Goal: Task Accomplishment & Management: Manage account settings

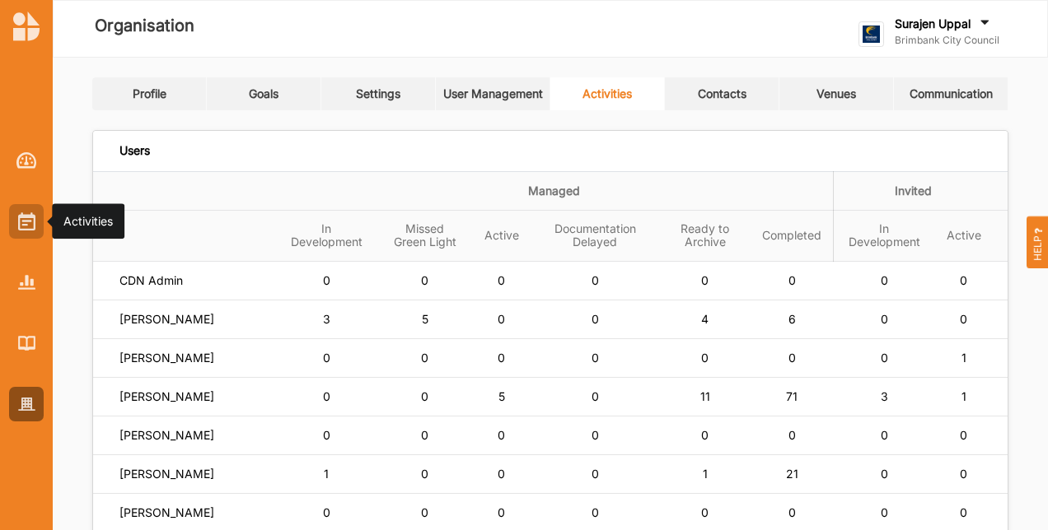
click at [21, 229] on img at bounding box center [26, 222] width 17 height 18
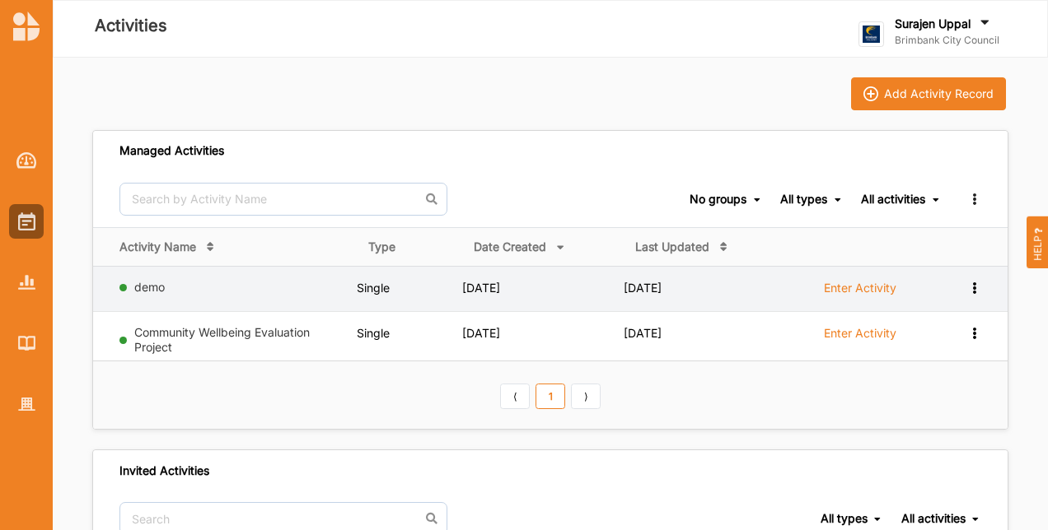
click at [834, 290] on label "Enter Activity" at bounding box center [860, 288] width 72 height 15
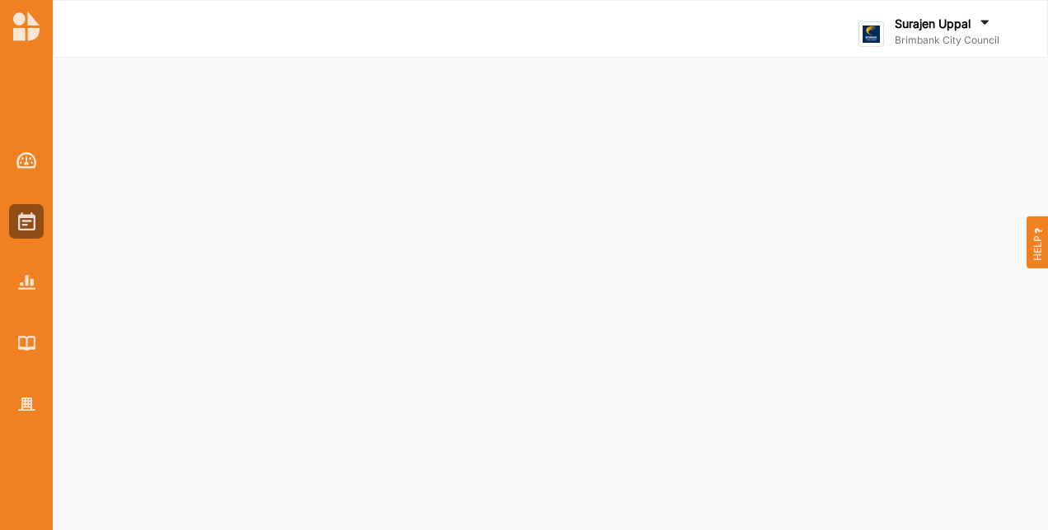
select select "4"
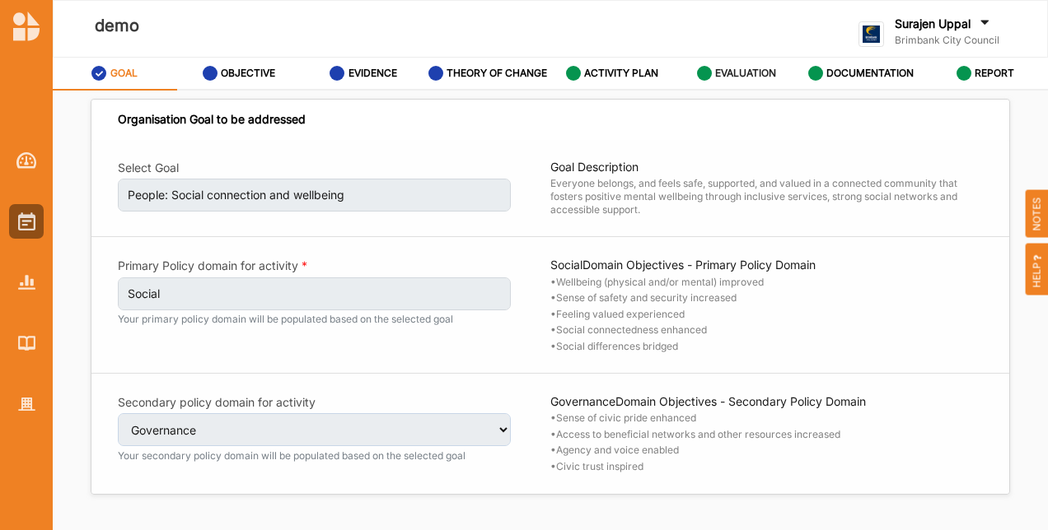
click at [725, 76] on label "EVALUATION" at bounding box center [745, 73] width 61 height 13
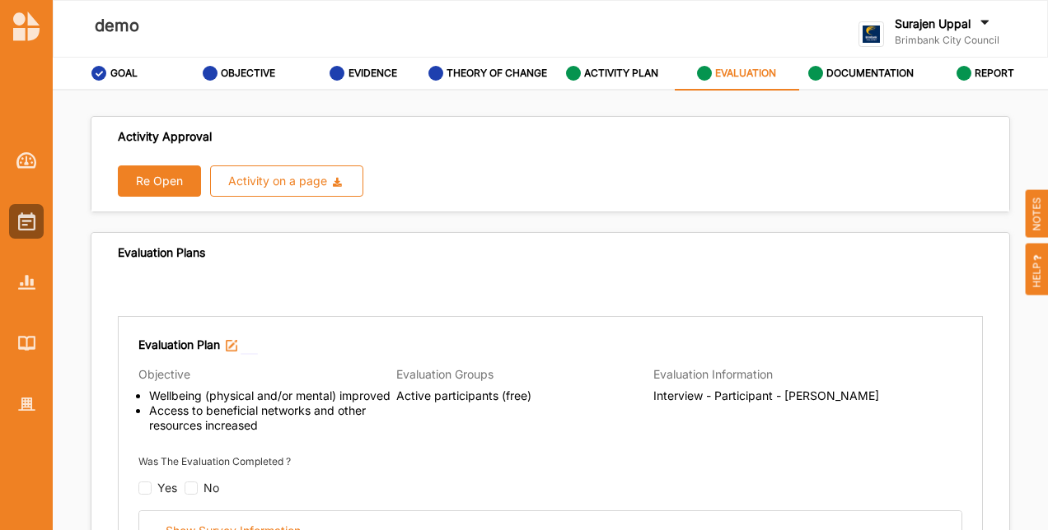
click at [136, 179] on button "Re Open" at bounding box center [159, 181] width 83 height 31
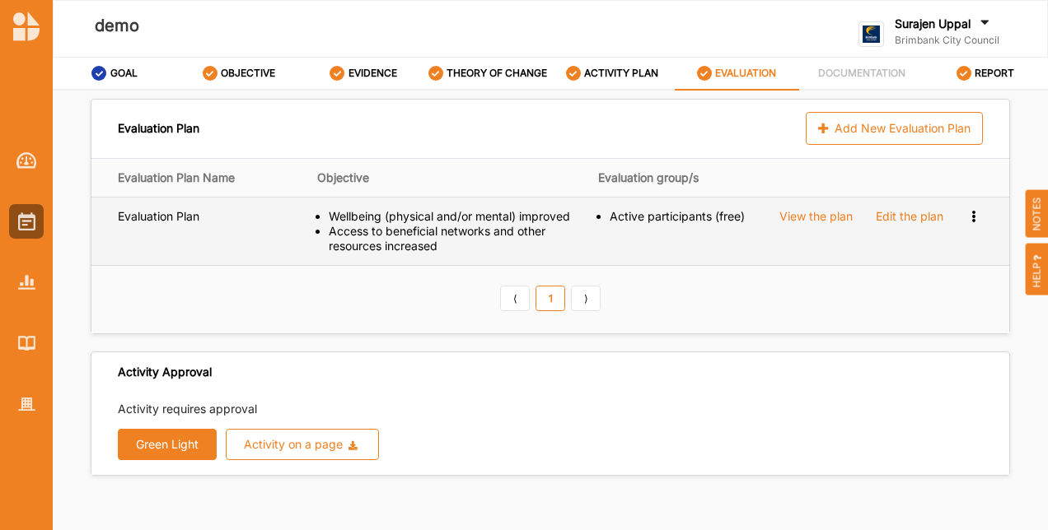
click at [966, 217] on icon at bounding box center [973, 215] width 14 height 12
click at [904, 268] on span "Remove" at bounding box center [907, 272] width 44 height 14
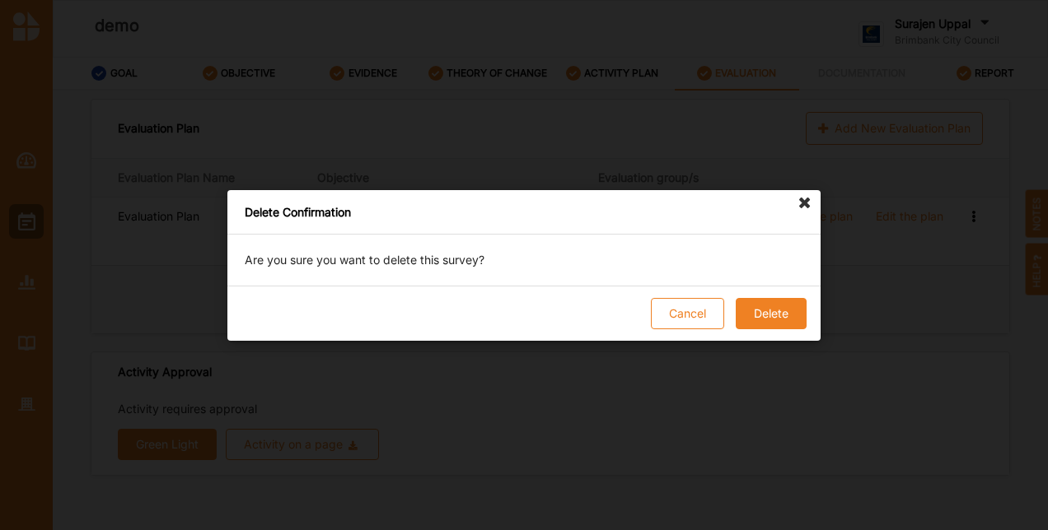
click at [753, 300] on button "Delete" at bounding box center [771, 313] width 71 height 31
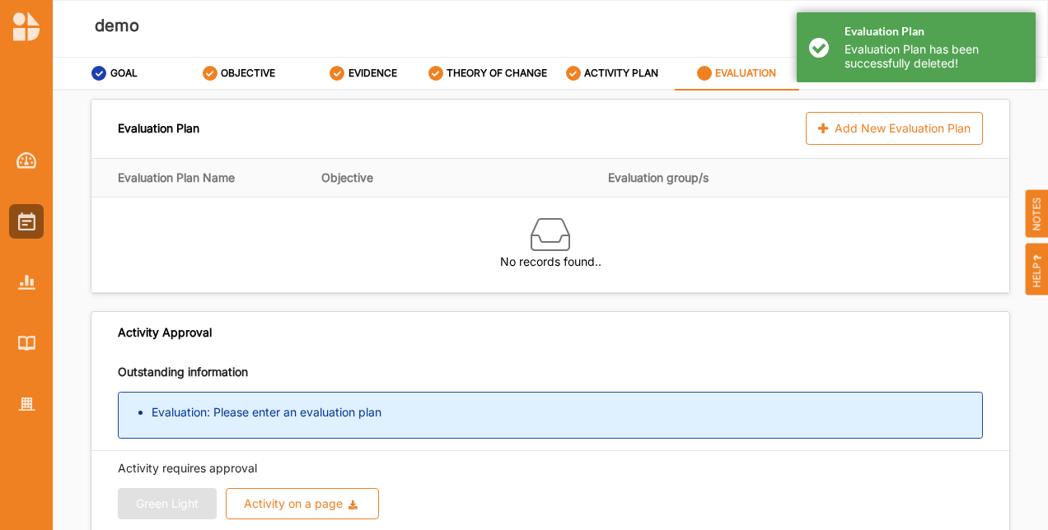
click at [823, 51] on div "Evaluation Plan Evaluation Plan has been successfully deleted!" at bounding box center [915, 47] width 239 height 70
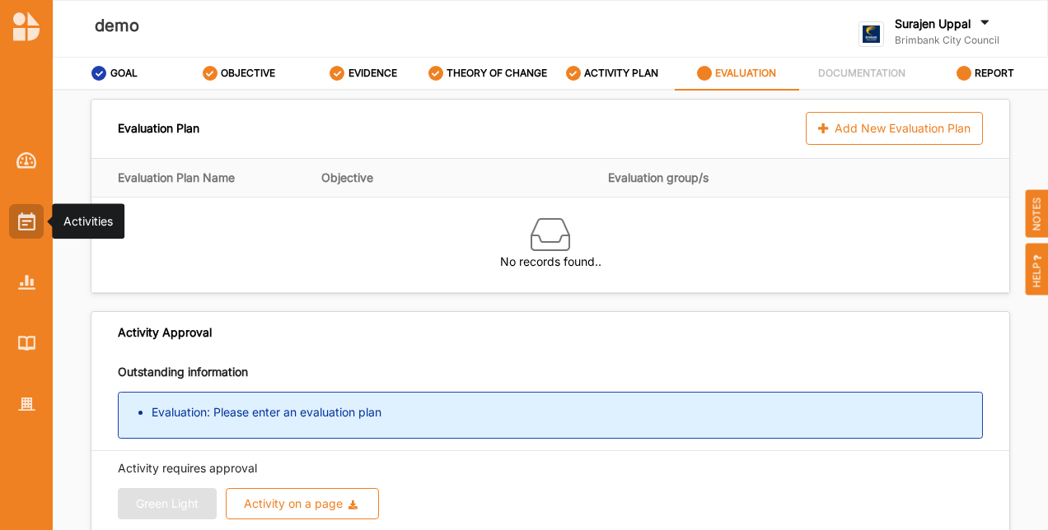
click at [28, 215] on img at bounding box center [26, 222] width 17 height 18
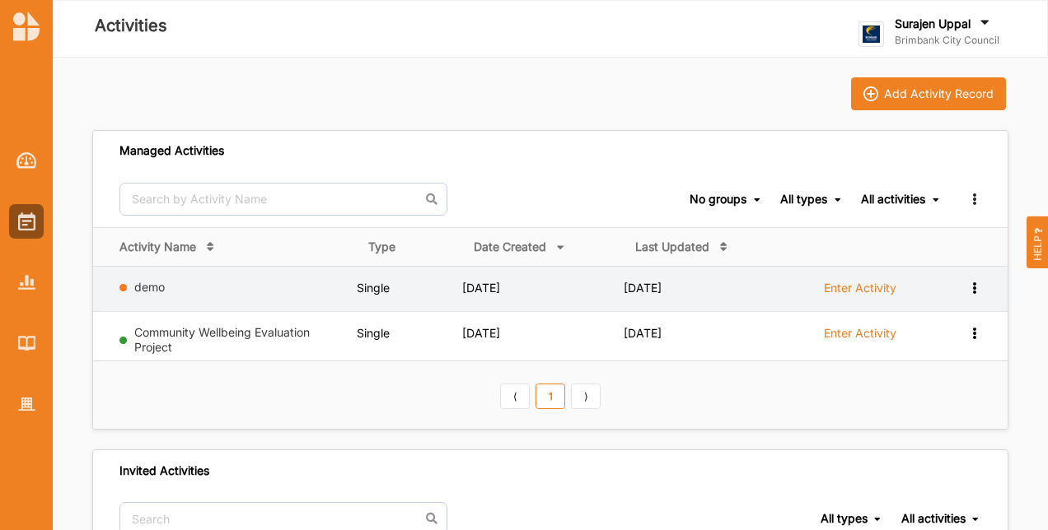
click at [973, 281] on icon at bounding box center [974, 287] width 14 height 12
click at [932, 406] on div "Remove" at bounding box center [931, 405] width 72 height 12
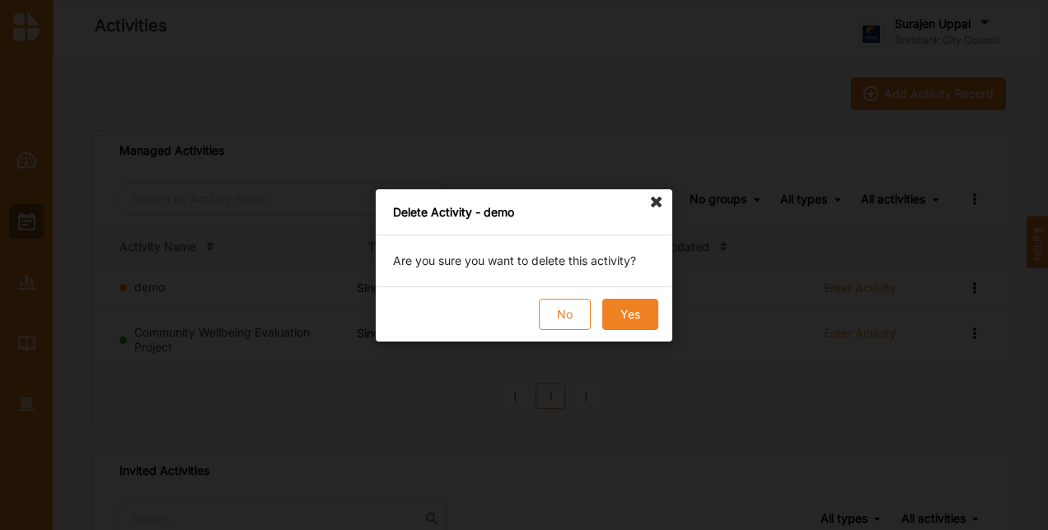
click at [610, 311] on button "Yes" at bounding box center [630, 314] width 56 height 31
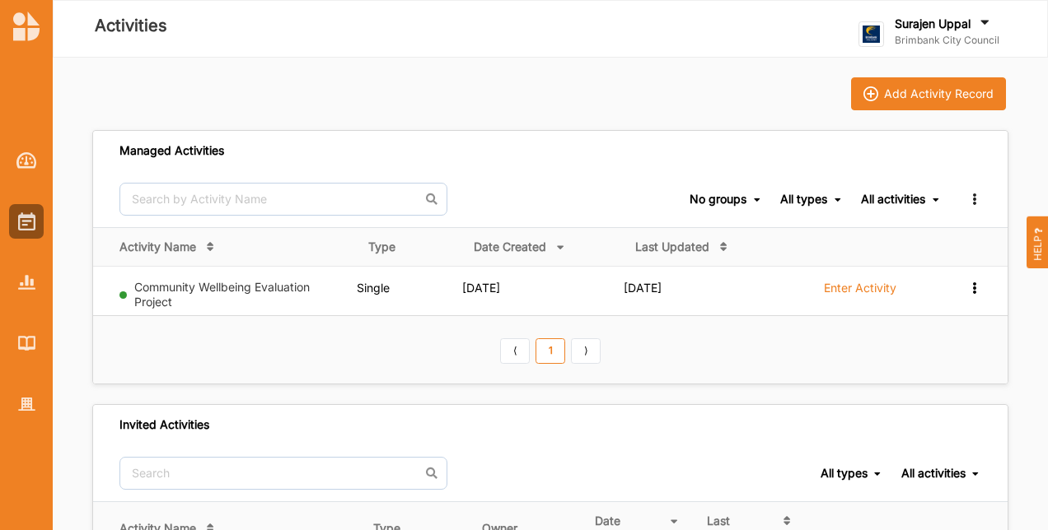
click at [453, 51] on div "Activities" at bounding box center [352, 28] width 601 height 79
click at [584, 435] on div "Invited Activities" at bounding box center [550, 425] width 914 height 40
click at [25, 418] on div at bounding box center [26, 404] width 35 height 35
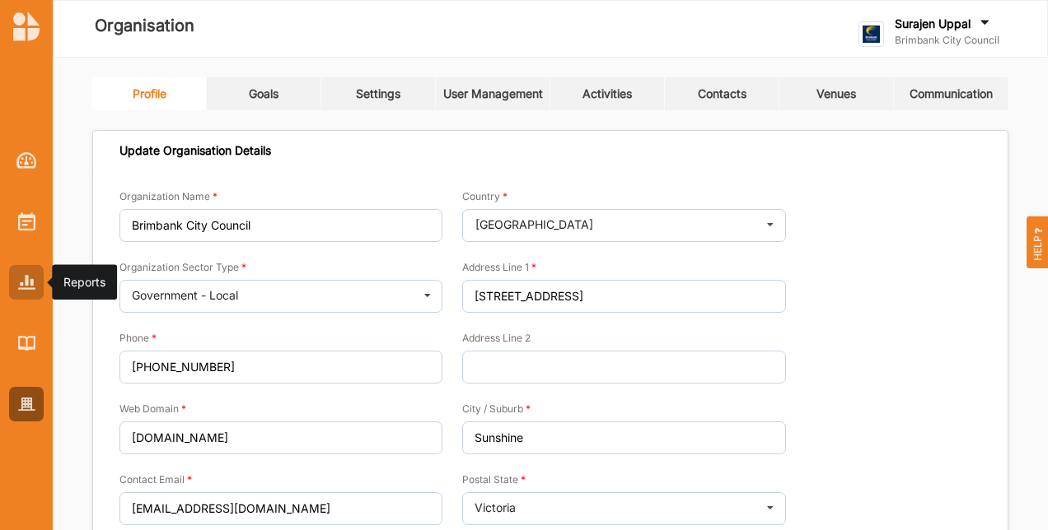
click at [9, 274] on div at bounding box center [26, 282] width 35 height 35
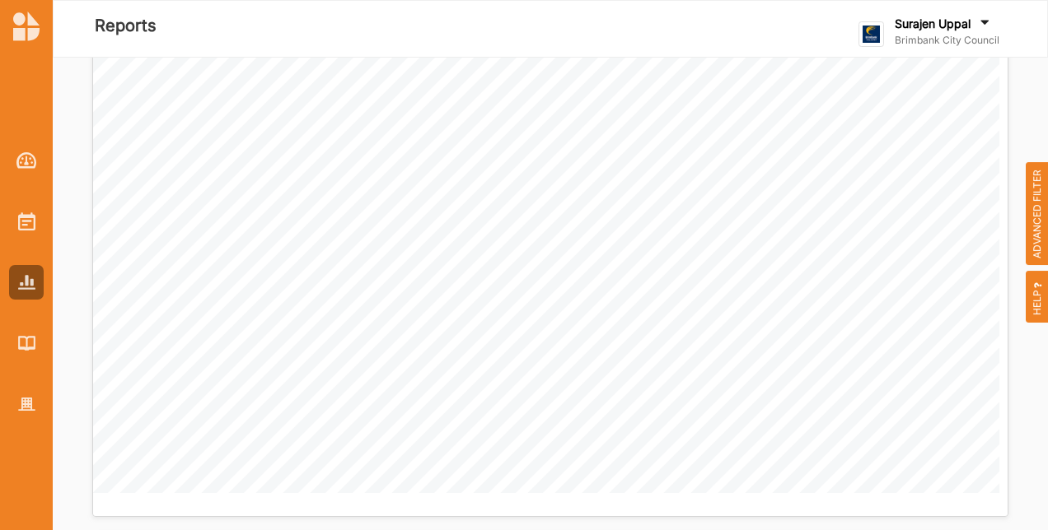
scroll to position [1071, 0]
click at [1033, 205] on span "ADVANCED FILTER" at bounding box center [1036, 214] width 23 height 104
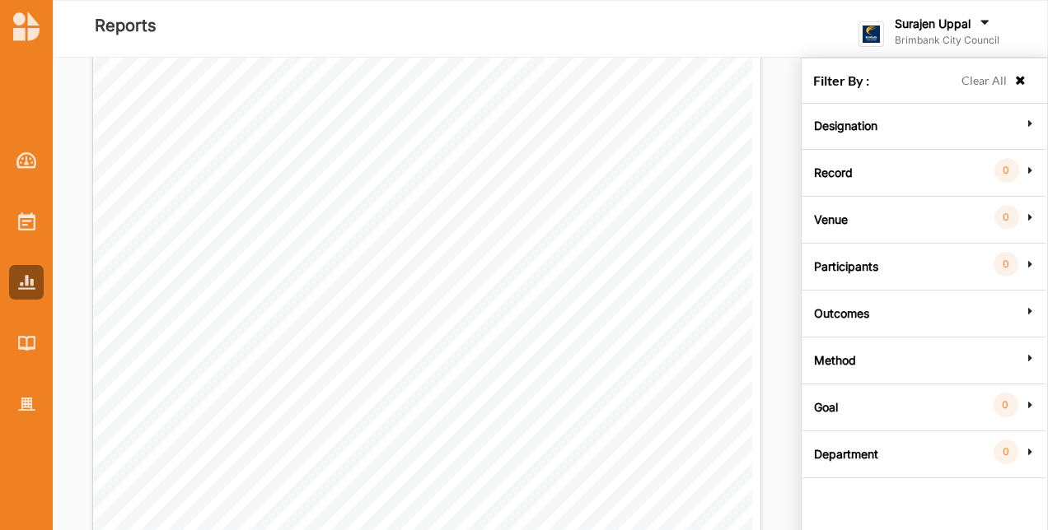
click at [838, 406] on div "Goal 0" at bounding box center [923, 405] width 235 height 15
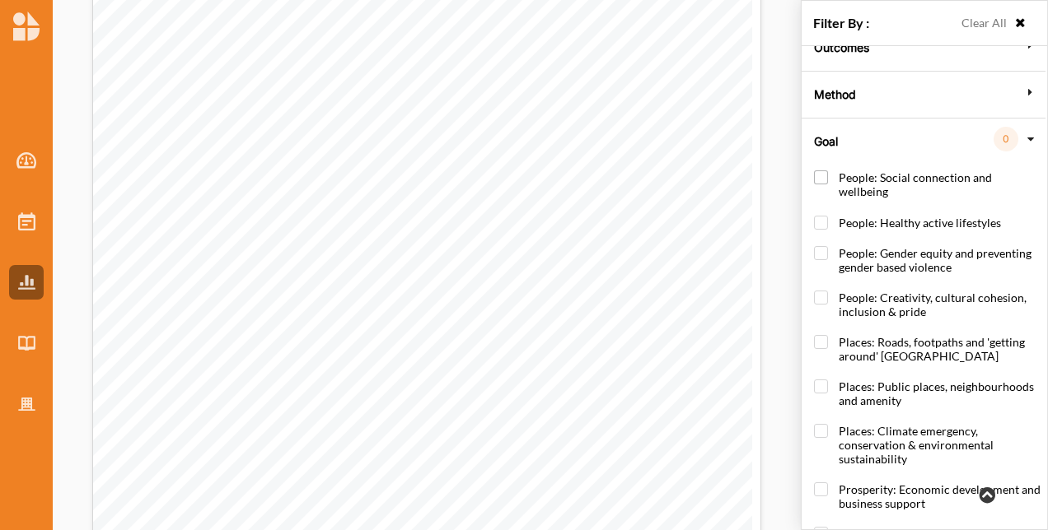
scroll to position [208, 0]
click at [824, 175] on label "People: Social connection and wellbeing" at bounding box center [927, 193] width 227 height 44
checkbox input "true"
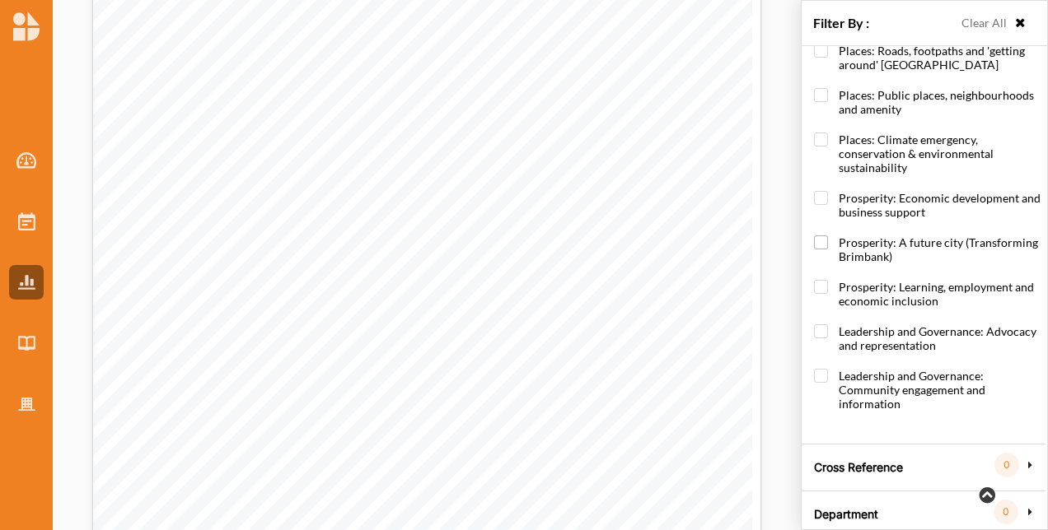
scroll to position [501, 0]
click at [888, 456] on label "Cross Reference" at bounding box center [858, 464] width 89 height 49
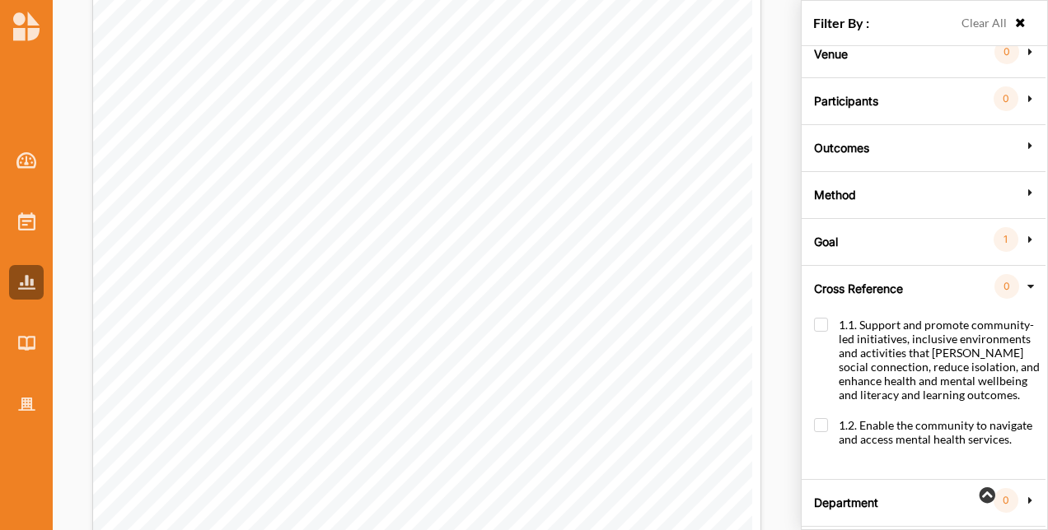
scroll to position [110, 0]
click at [817, 420] on label "1.2. Enable the community to navigate and access mental health services." at bounding box center [927, 440] width 227 height 44
click at [822, 418] on label "1.2. Enable the community to navigate and access mental health services." at bounding box center [927, 440] width 227 height 44
checkbox input "false"
click at [1037, 243] on div "Goal 1" at bounding box center [923, 236] width 235 height 33
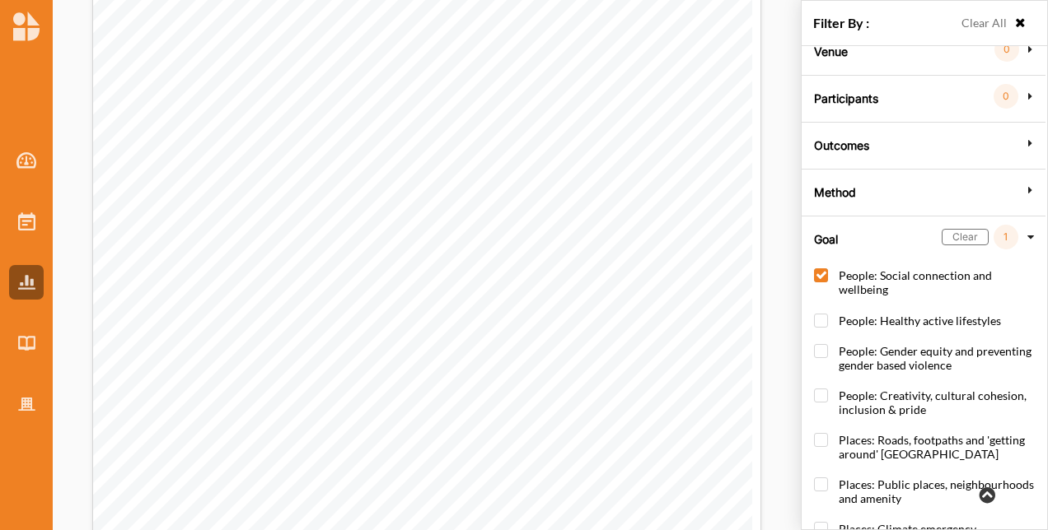
click at [822, 276] on label "People: Social connection and wellbeing" at bounding box center [927, 291] width 227 height 44
checkbox input "false"
click at [1030, 232] on icon at bounding box center [1031, 237] width 12 height 15
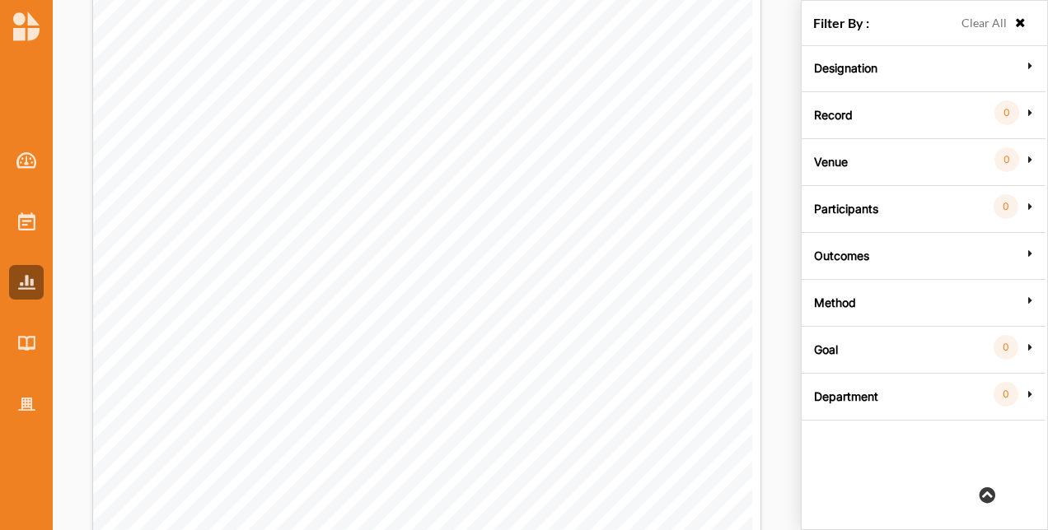
click at [822, 377] on label "Department" at bounding box center [846, 394] width 64 height 49
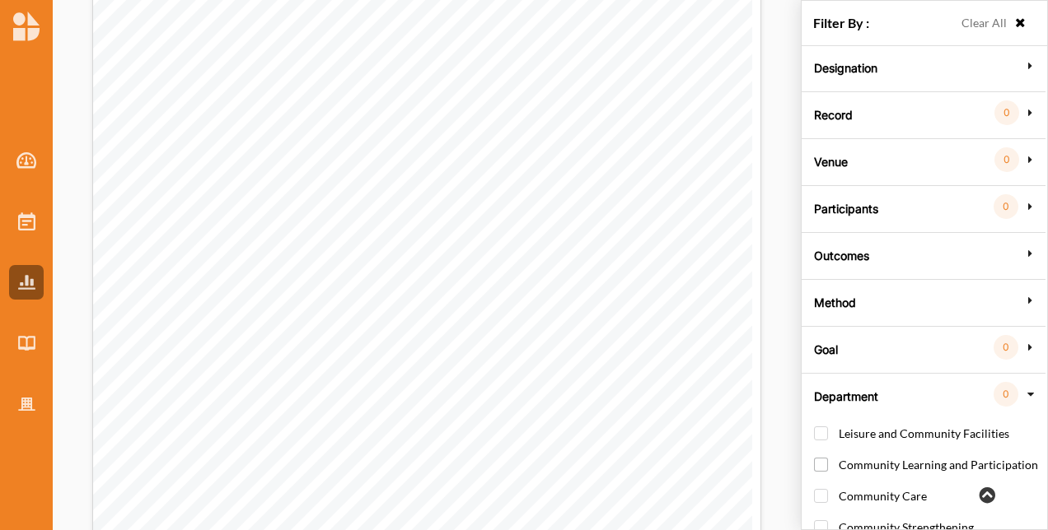
scroll to position [77, 0]
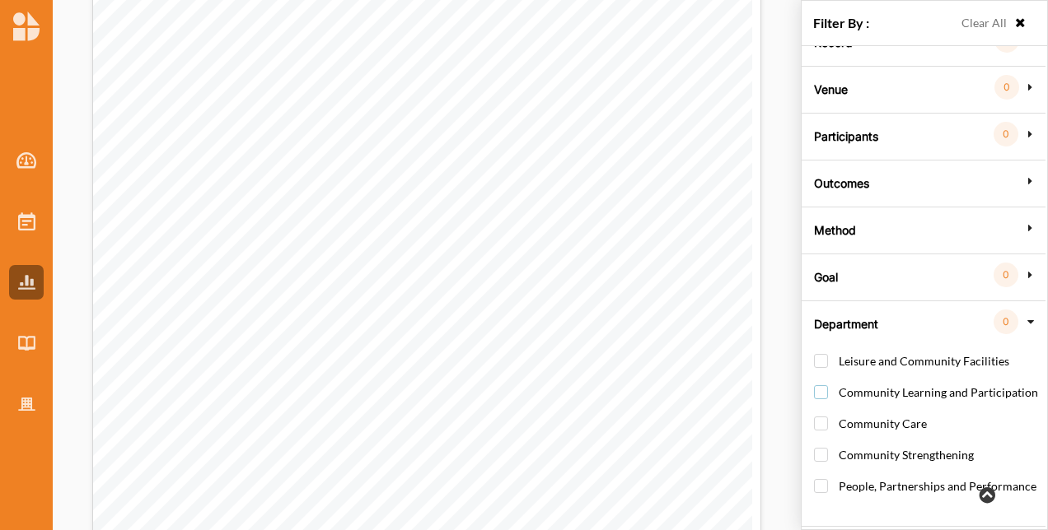
click at [823, 388] on label "Community Learning and Participation" at bounding box center [926, 400] width 224 height 30
checkbox input "true"
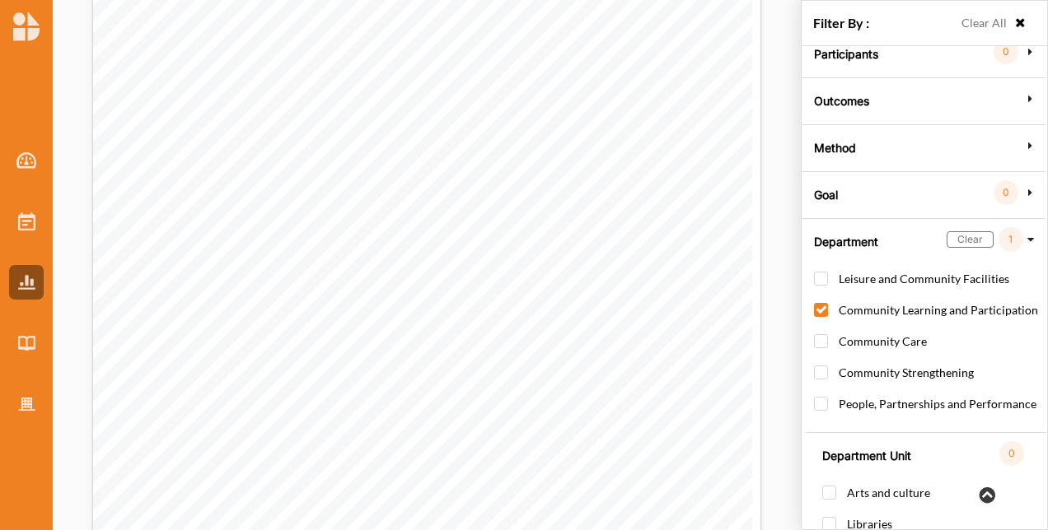
scroll to position [229, 0]
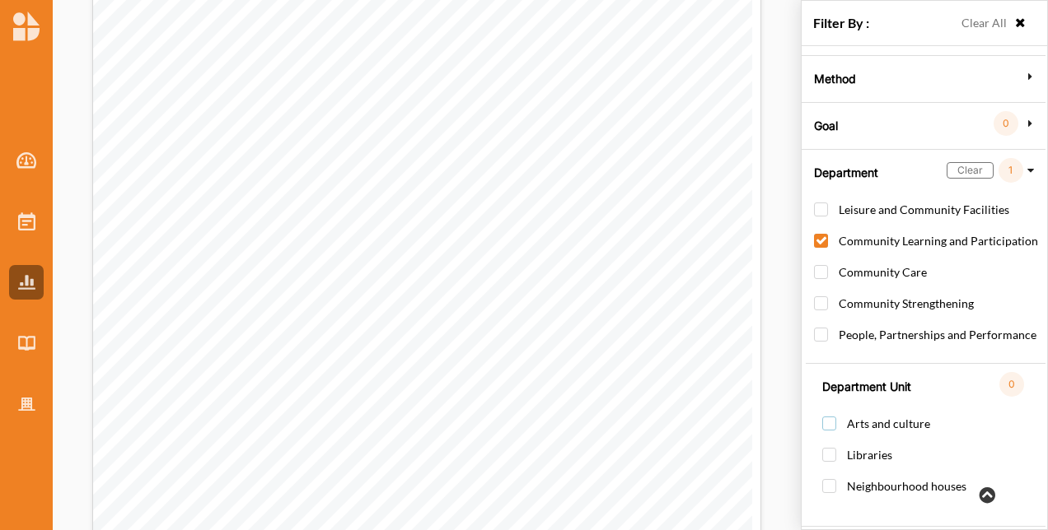
click at [834, 418] on label "Arts and culture" at bounding box center [876, 432] width 108 height 30
click at [830, 418] on label "Arts and culture" at bounding box center [876, 432] width 108 height 30
checkbox input "false"
click at [822, 234] on label "Community Learning and Participation" at bounding box center [926, 249] width 224 height 30
checkbox input "false"
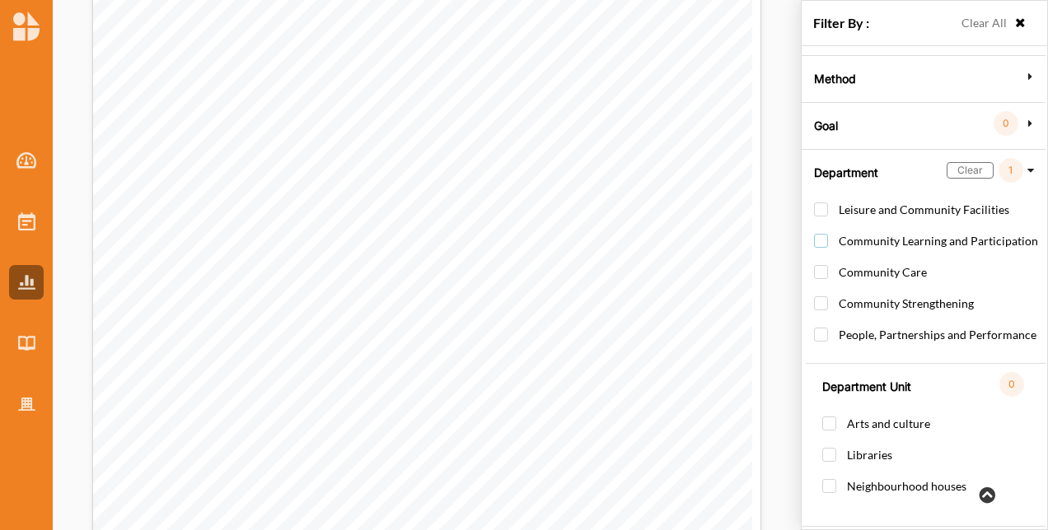
scroll to position [77, 0]
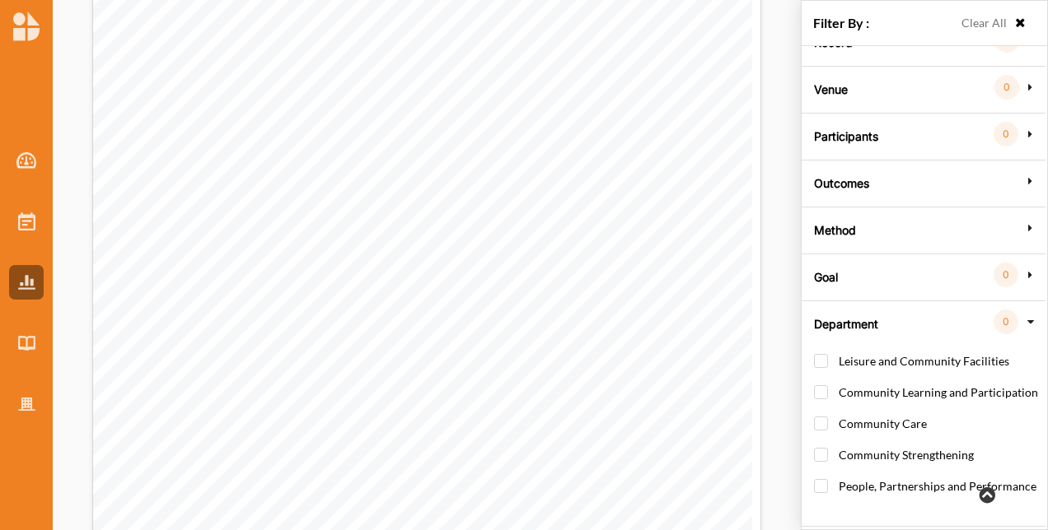
click at [1019, 21] on div "Filter By : Clear All" at bounding box center [923, 23] width 245 height 45
drag, startPoint x: 1011, startPoint y: 25, endPoint x: 1006, endPoint y: 90, distance: 65.3
click at [1013, 22] on icon at bounding box center [1020, 23] width 14 height 12
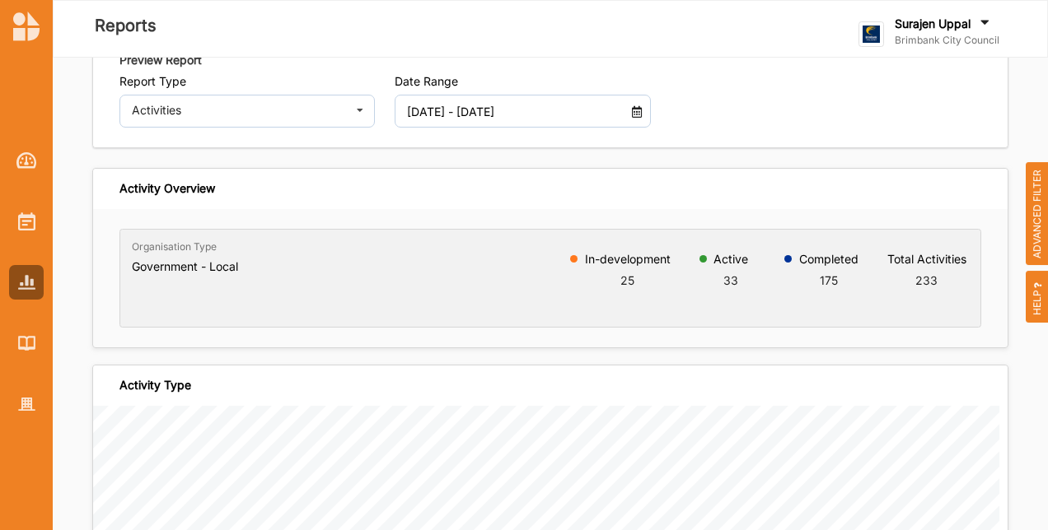
scroll to position [0, 0]
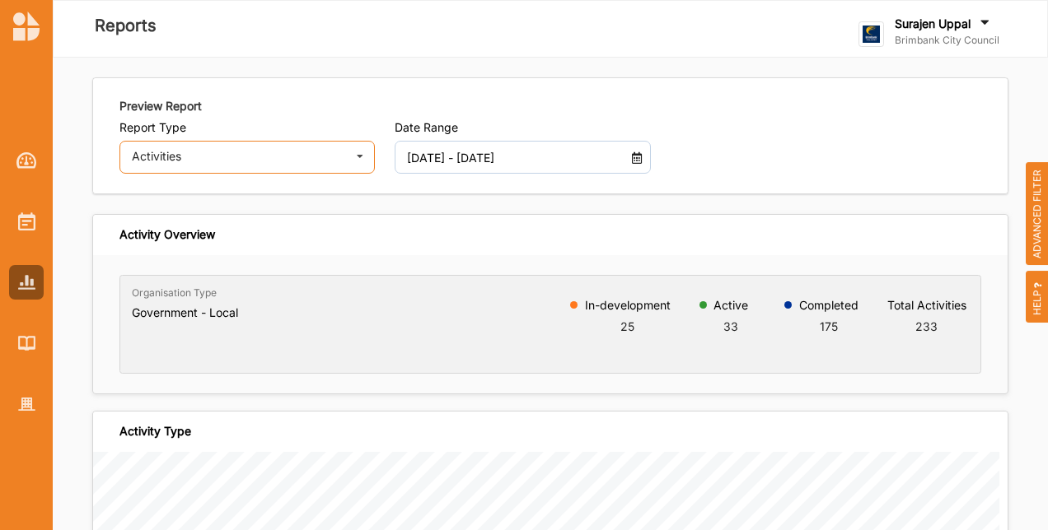
click at [194, 155] on div "Activities" at bounding box center [239, 157] width 214 height 12
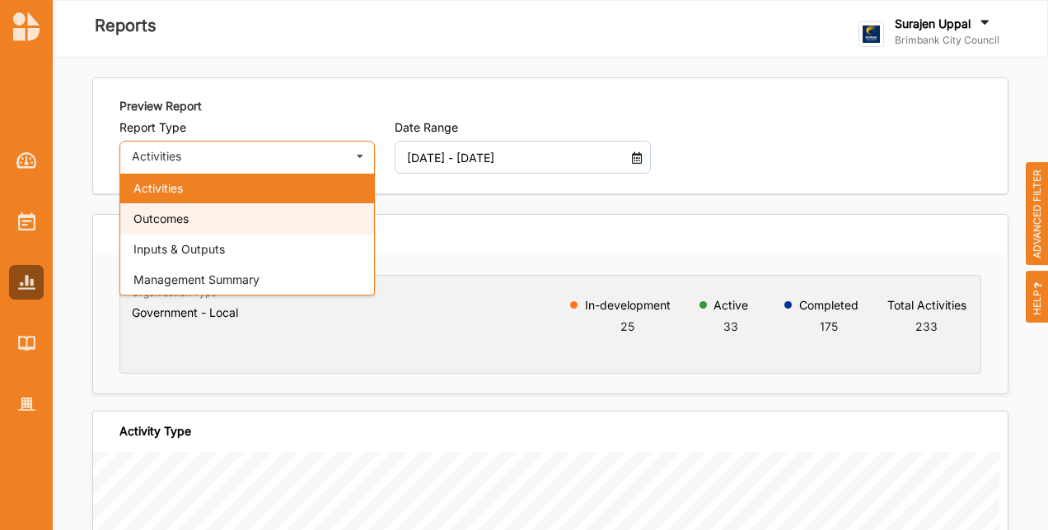
click at [176, 216] on span "Outcomes" at bounding box center [160, 219] width 55 height 14
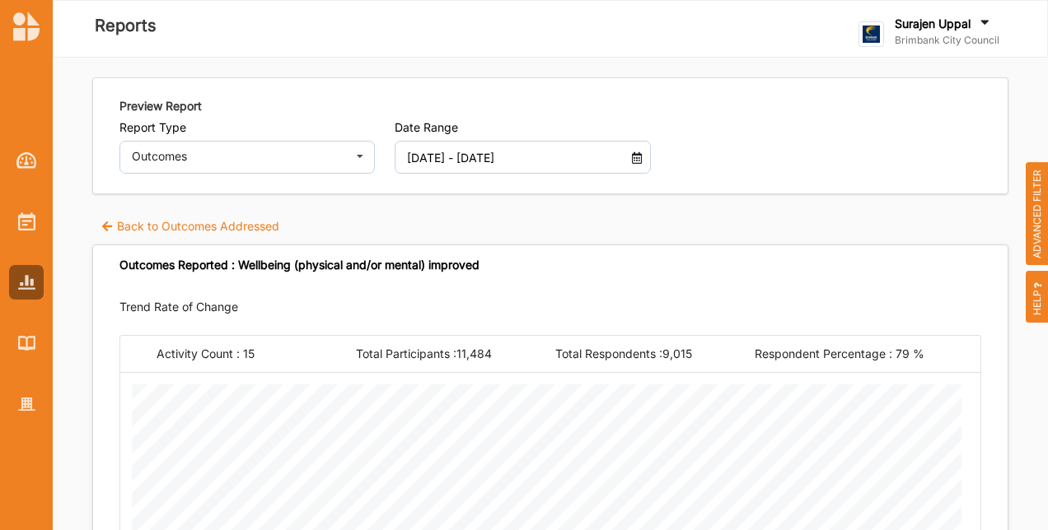
click at [113, 227] on icon at bounding box center [107, 224] width 14 height 12
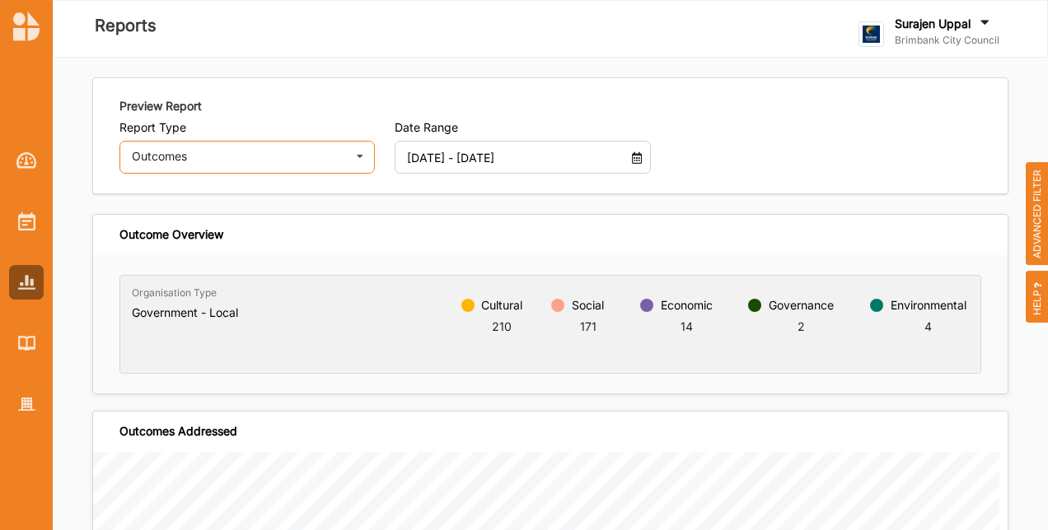
click at [339, 162] on div "Outcomes Activities Outcomes Inputs & Outputs Management Summary" at bounding box center [246, 157] width 255 height 33
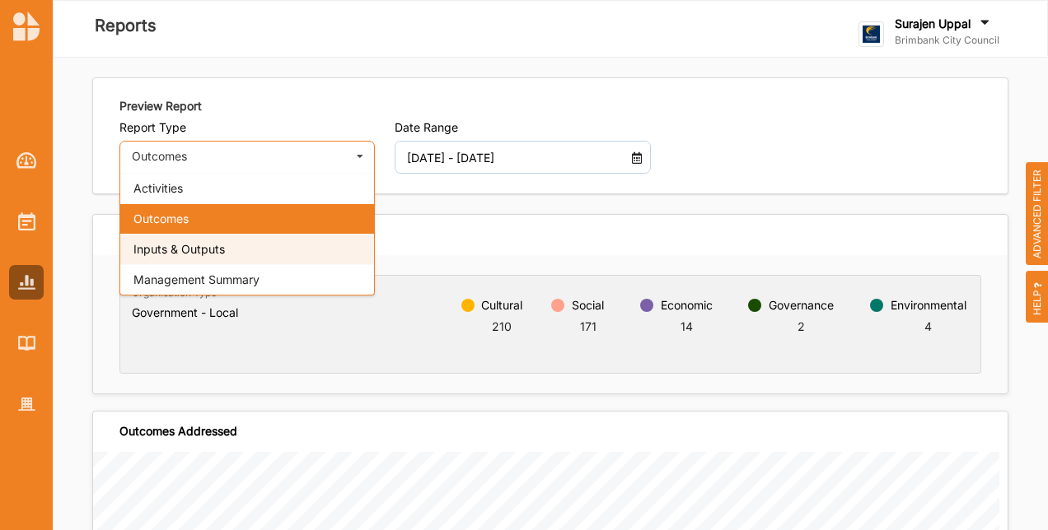
click at [277, 252] on div "Inputs & Outputs" at bounding box center [247, 249] width 254 height 30
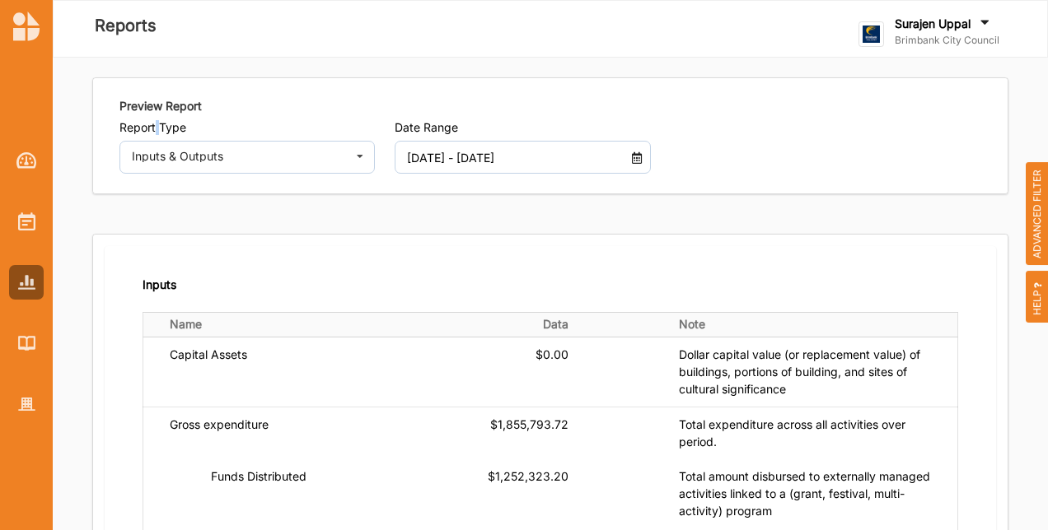
drag, startPoint x: 161, startPoint y: 126, endPoint x: 155, endPoint y: 133, distance: 9.4
click at [155, 133] on label "Report Type" at bounding box center [246, 127] width 255 height 15
click at [165, 156] on div "Inputs & Outputs" at bounding box center [239, 157] width 214 height 12
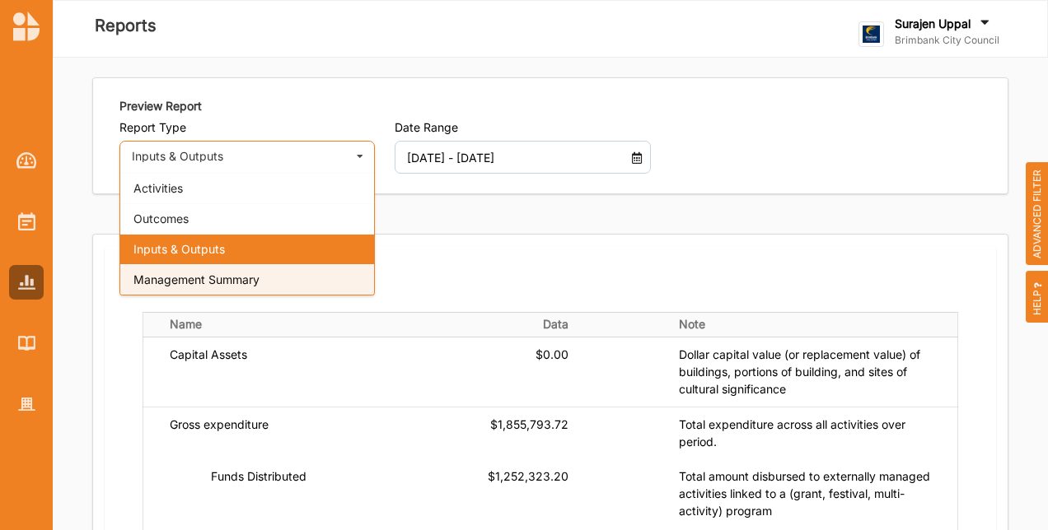
click at [236, 270] on div "Management Summary" at bounding box center [247, 279] width 254 height 30
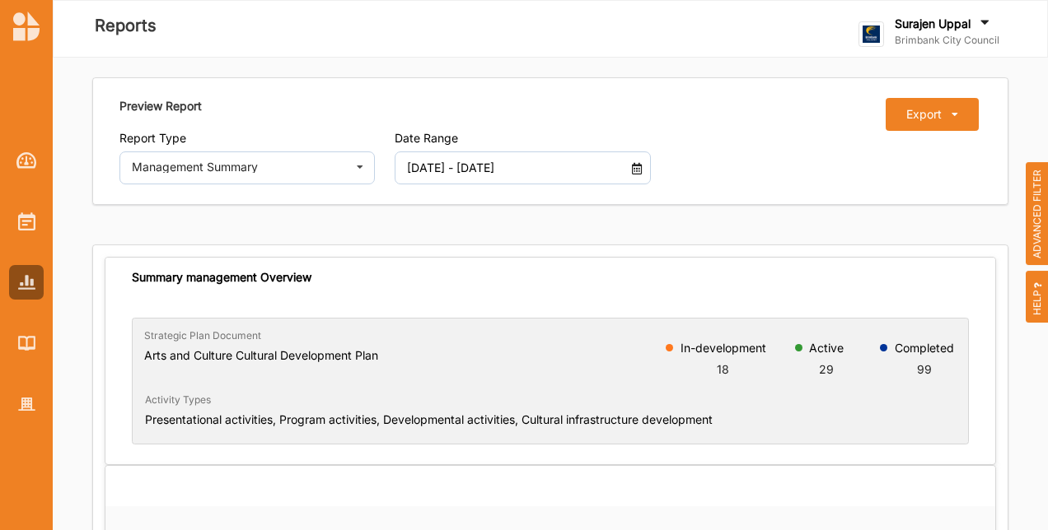
click at [1034, 225] on span "ADVANCED FILTER" at bounding box center [1036, 214] width 23 height 104
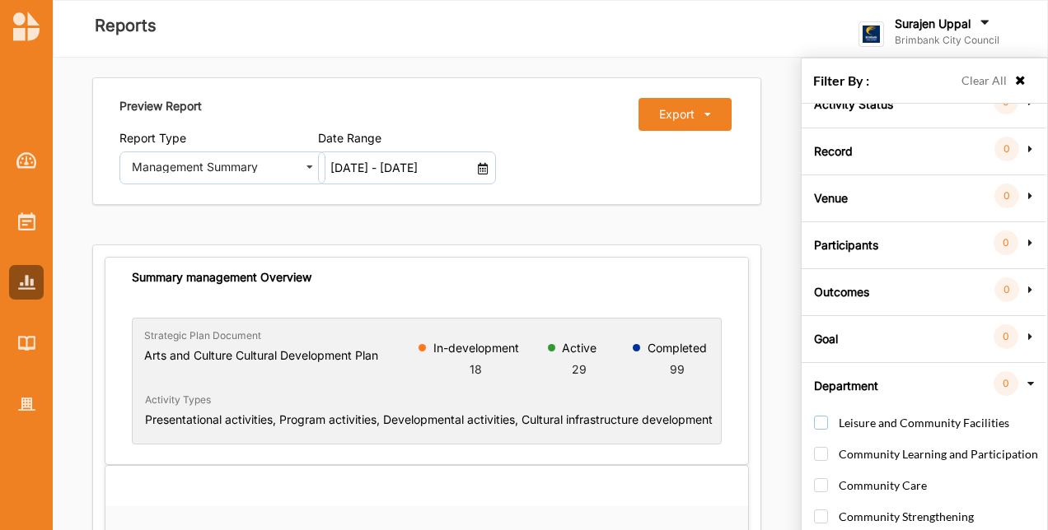
click at [830, 417] on label "Leisure and Community Facilities" at bounding box center [911, 431] width 195 height 30
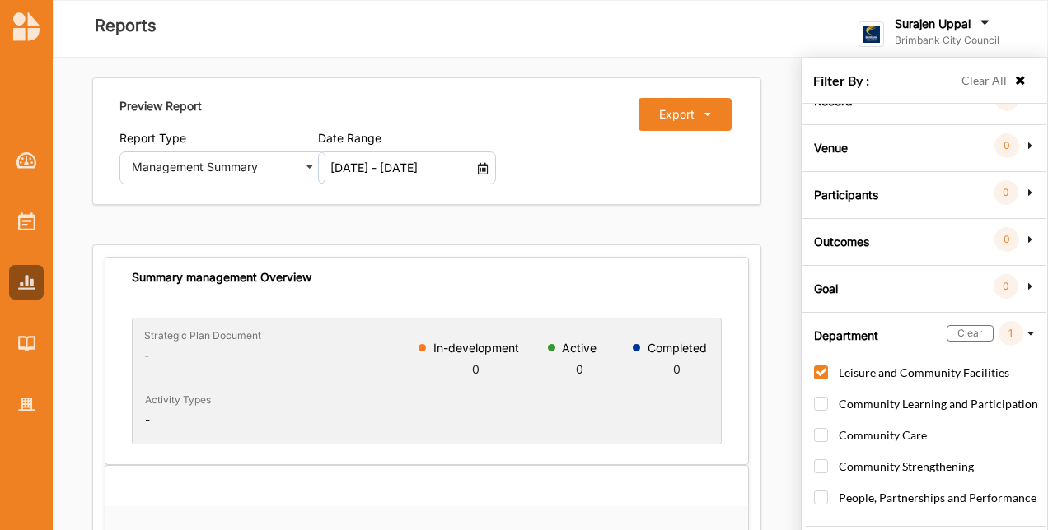
scroll to position [166, 0]
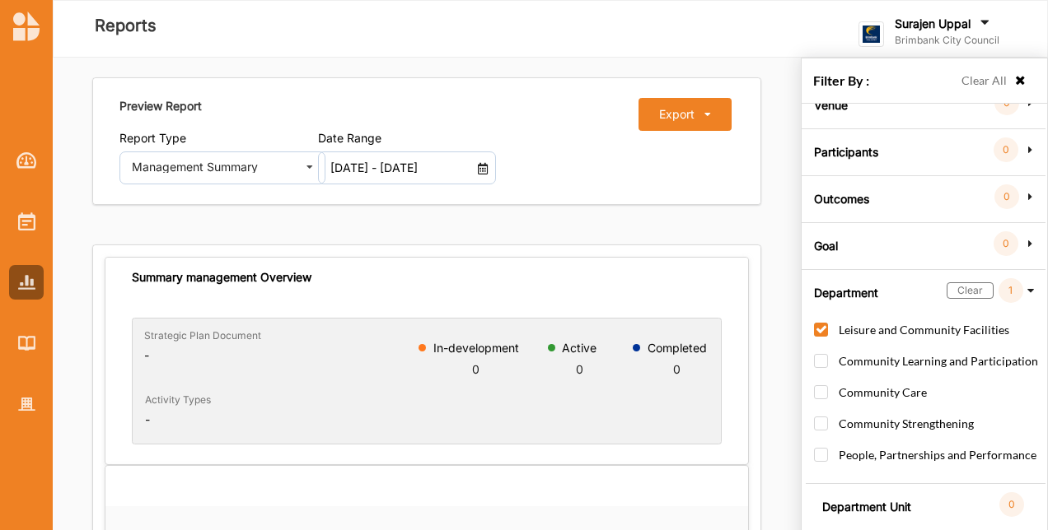
click at [820, 323] on label "Leisure and Community Facilities" at bounding box center [911, 338] width 195 height 30
checkbox input "false"
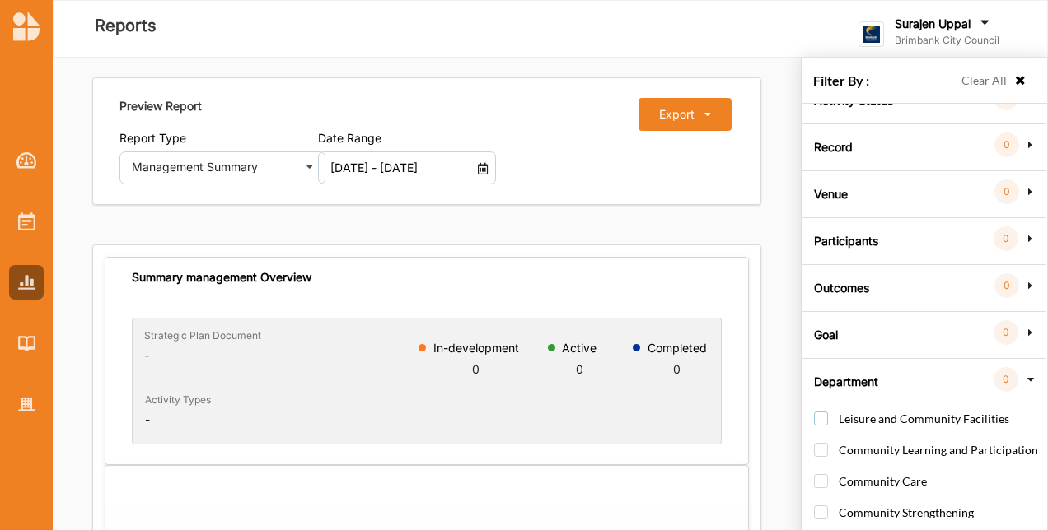
scroll to position [77, 0]
drag, startPoint x: 819, startPoint y: 444, endPoint x: 904, endPoint y: 469, distance: 89.2
click at [829, 450] on label "Community Learning and Participation" at bounding box center [926, 458] width 224 height 30
checkbox input "true"
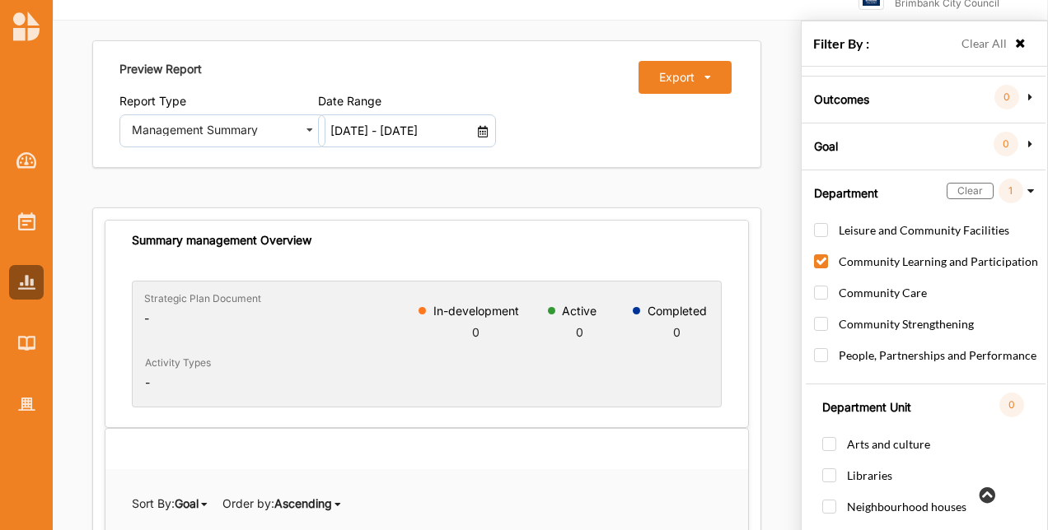
scroll to position [58, 0]
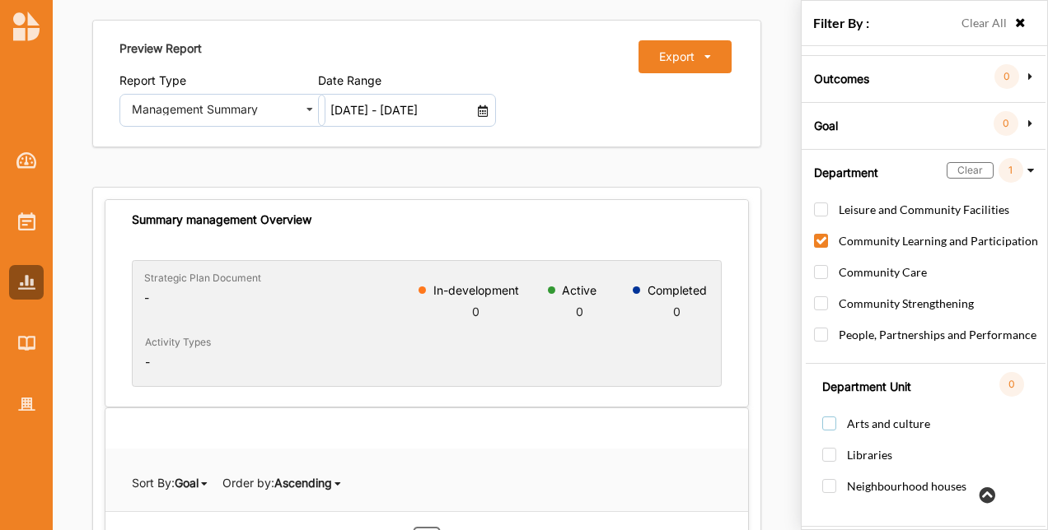
drag, startPoint x: 828, startPoint y: 420, endPoint x: 852, endPoint y: 428, distance: 25.3
click at [829, 420] on label "Arts and culture" at bounding box center [876, 432] width 108 height 30
checkbox input "true"
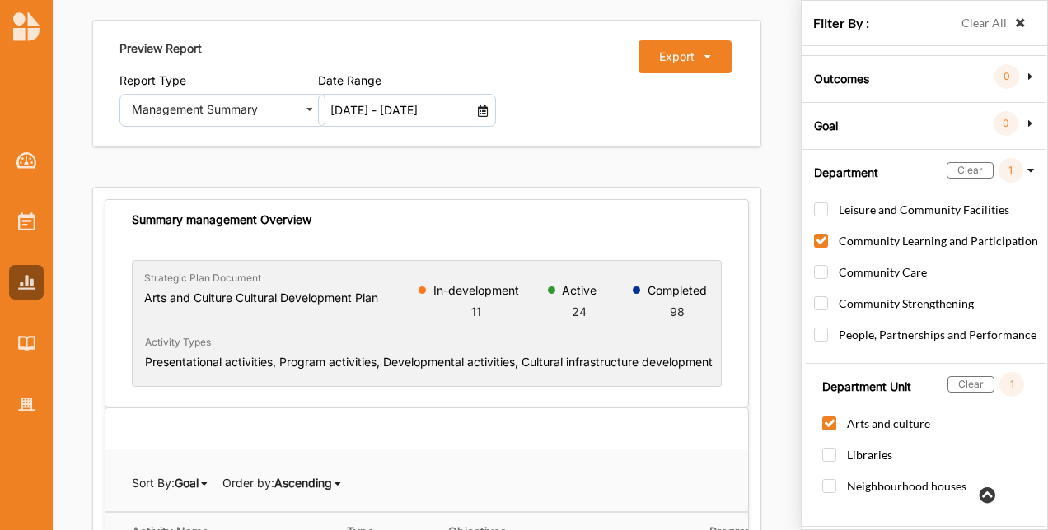
click at [1013, 23] on icon at bounding box center [1020, 23] width 14 height 12
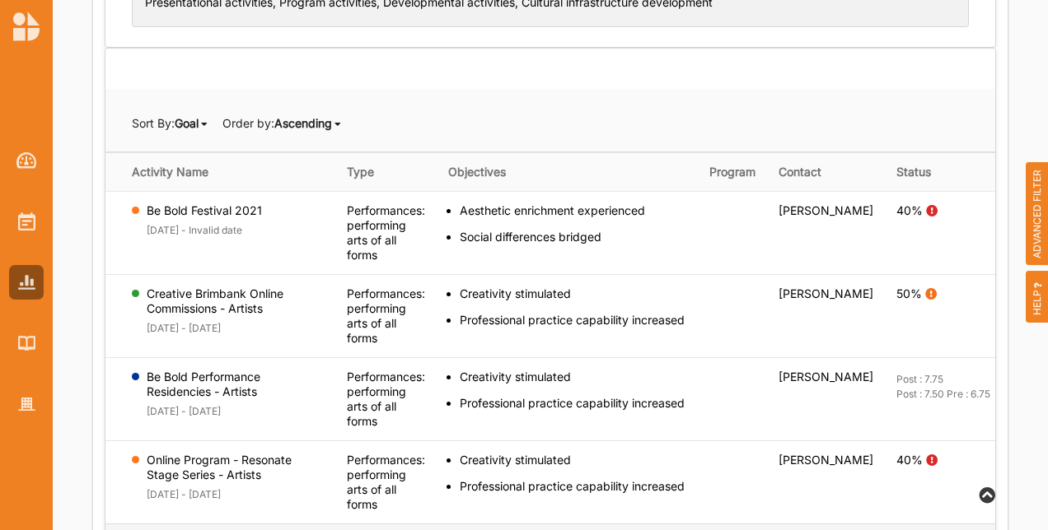
scroll to position [247, 0]
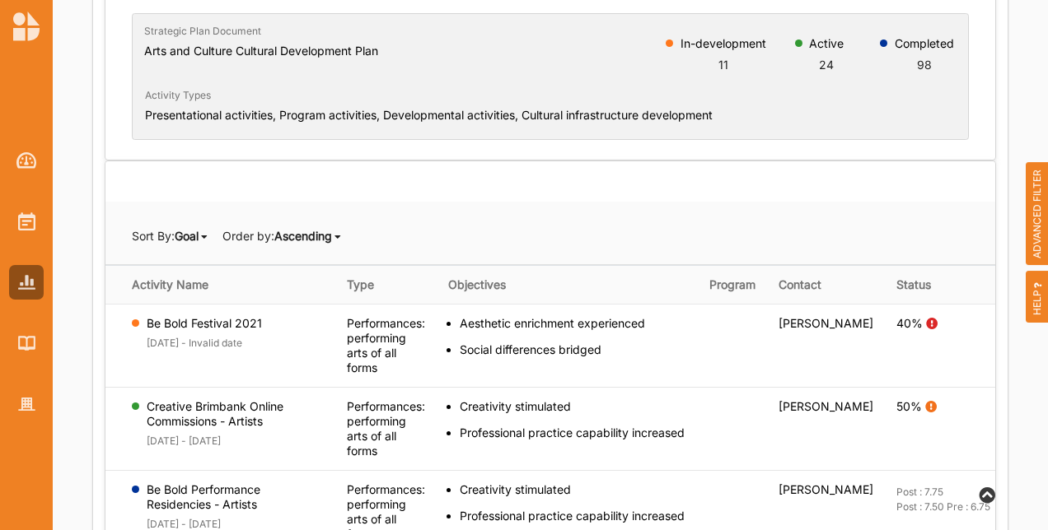
click at [1042, 208] on span "ADVANCED FILTER" at bounding box center [1036, 214] width 23 height 104
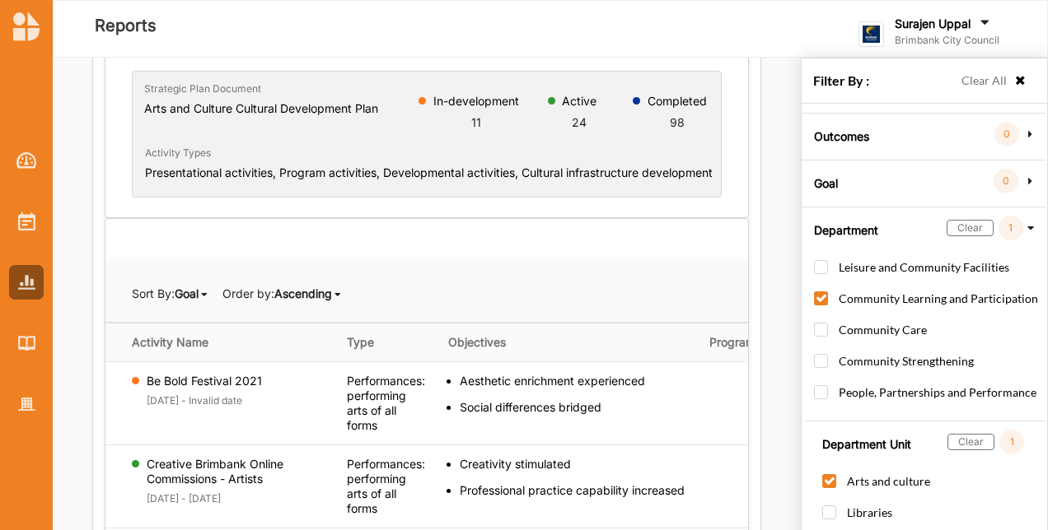
scroll to position [0, 0]
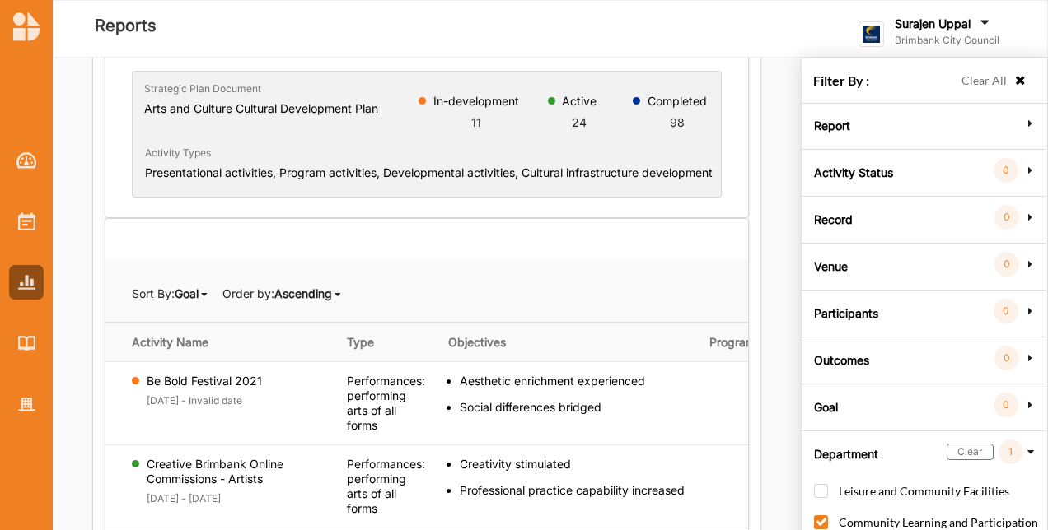
drag, startPoint x: 903, startPoint y: 175, endPoint x: 924, endPoint y: 197, distance: 30.9
click at [903, 174] on div "Activity Status 0" at bounding box center [923, 170] width 235 height 15
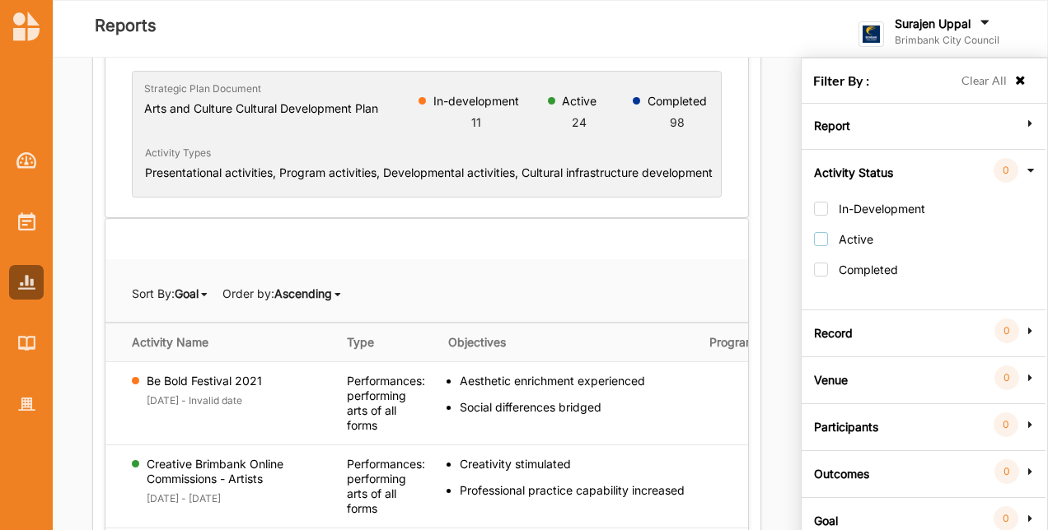
click at [820, 244] on label "Active" at bounding box center [843, 247] width 59 height 30
checkbox input "true"
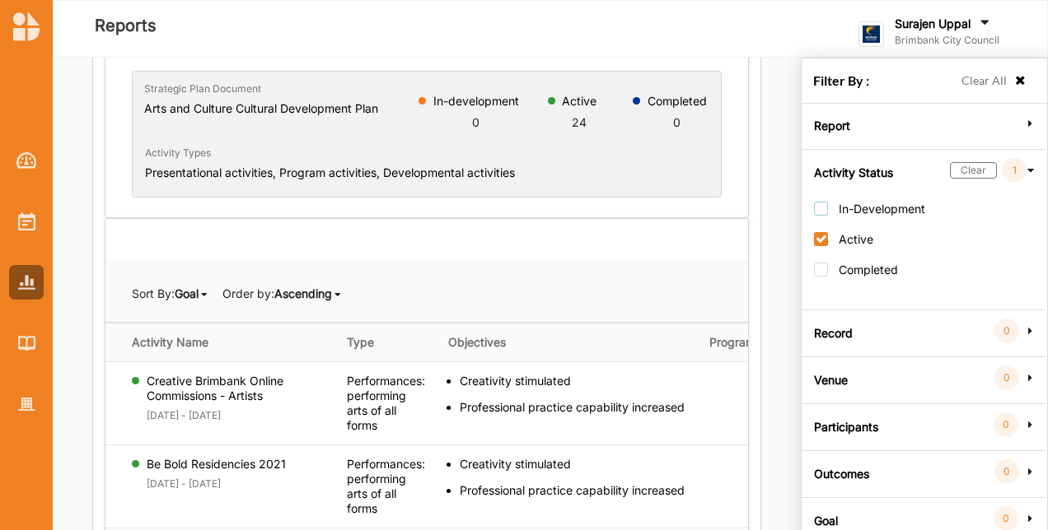
click at [823, 208] on label "In-Development" at bounding box center [869, 217] width 111 height 30
checkbox input "true"
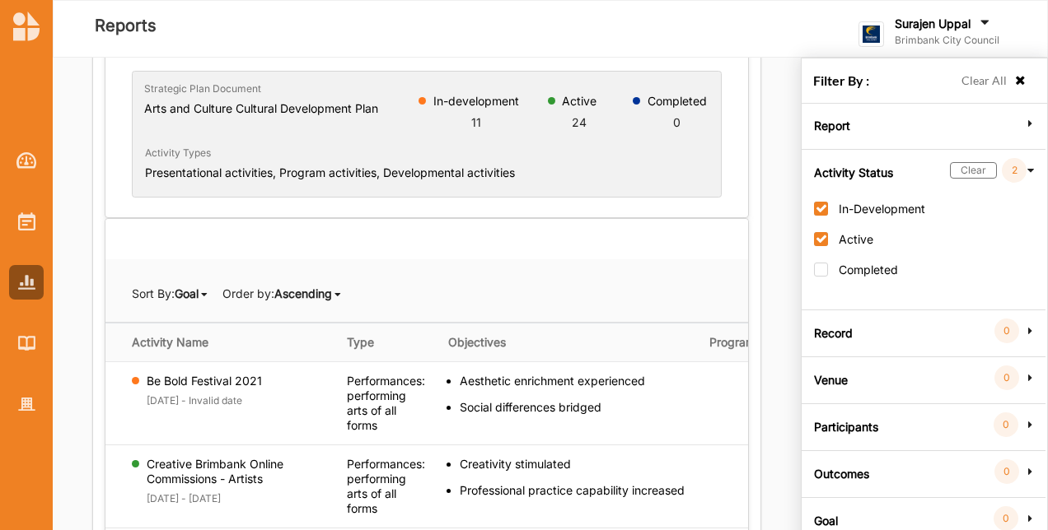
click at [1014, 73] on div "Clear All" at bounding box center [990, 84] width 74 height 24
click at [1013, 81] on icon at bounding box center [1020, 81] width 14 height 12
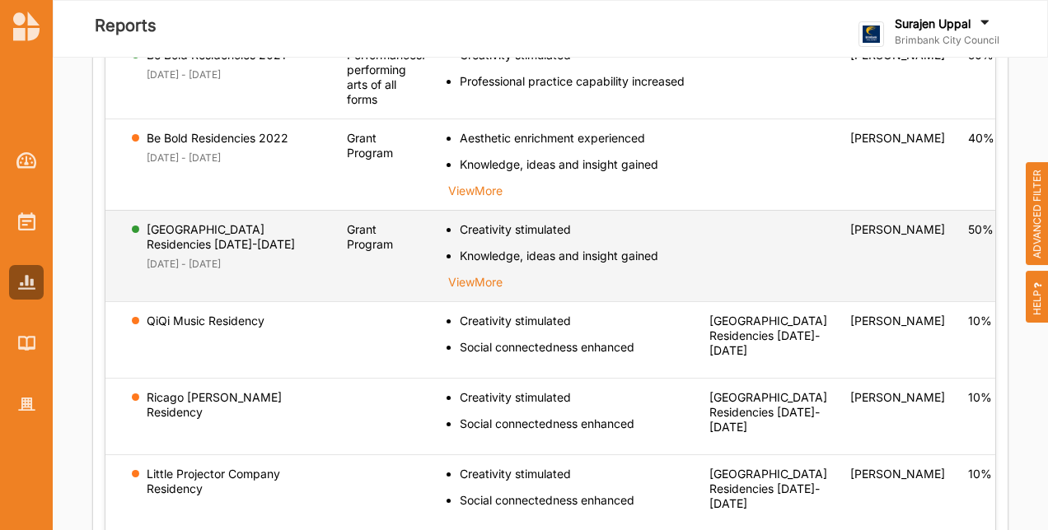
scroll to position [1043, 0]
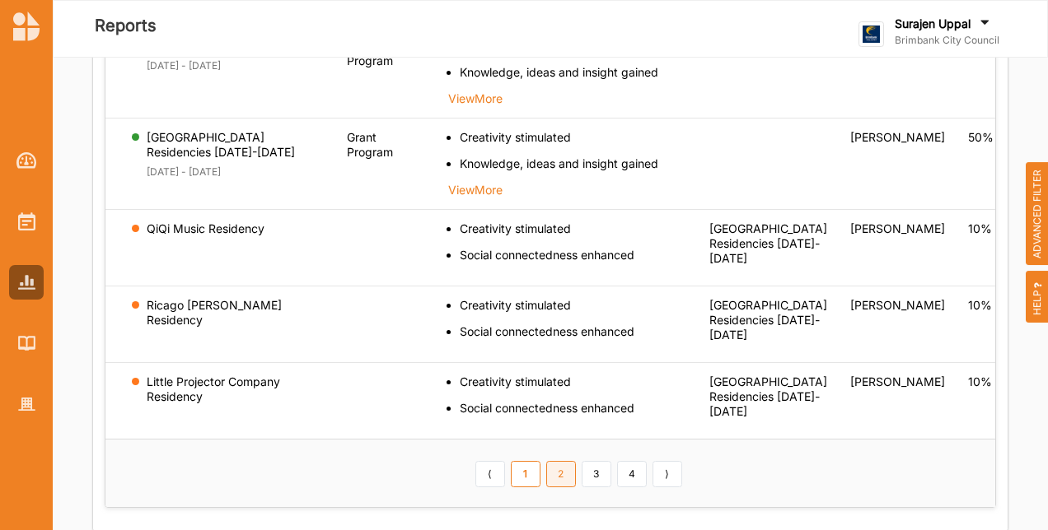
click at [546, 479] on link "2" at bounding box center [561, 474] width 30 height 26
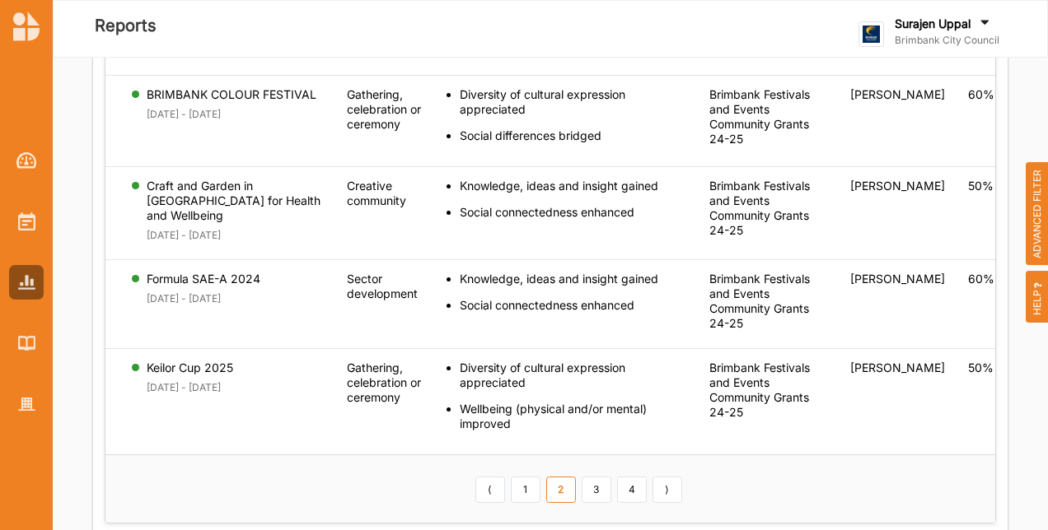
scroll to position [1255, 0]
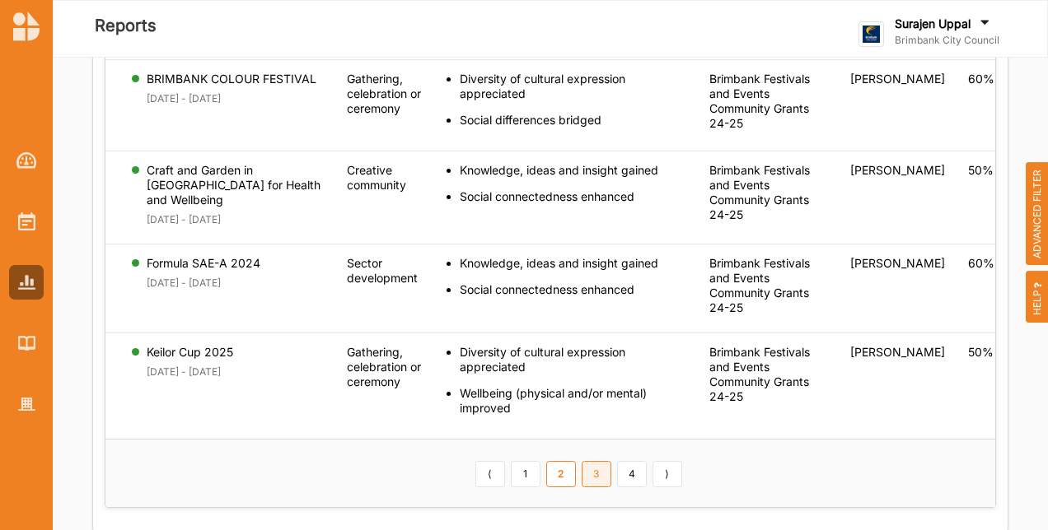
click at [582, 476] on link "3" at bounding box center [597, 474] width 30 height 26
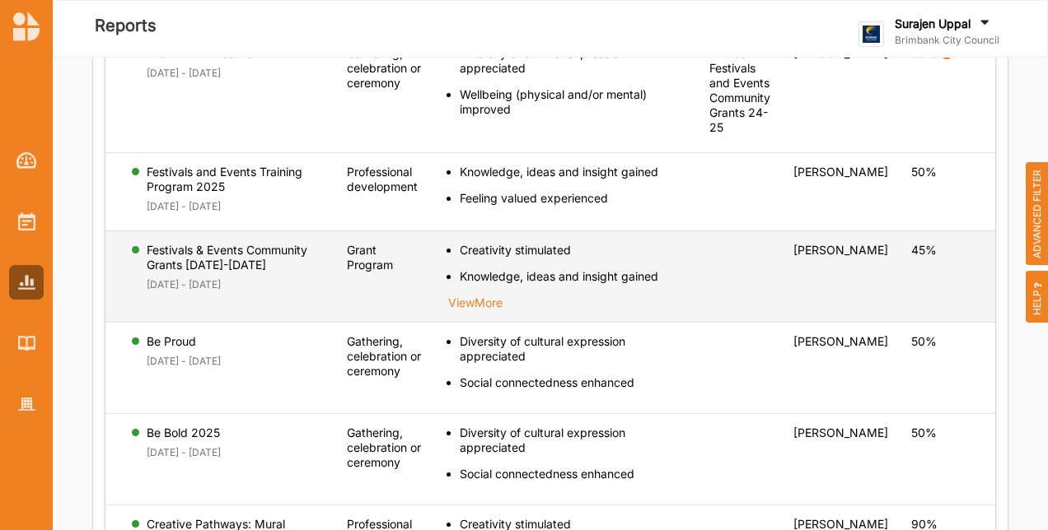
scroll to position [1142, 0]
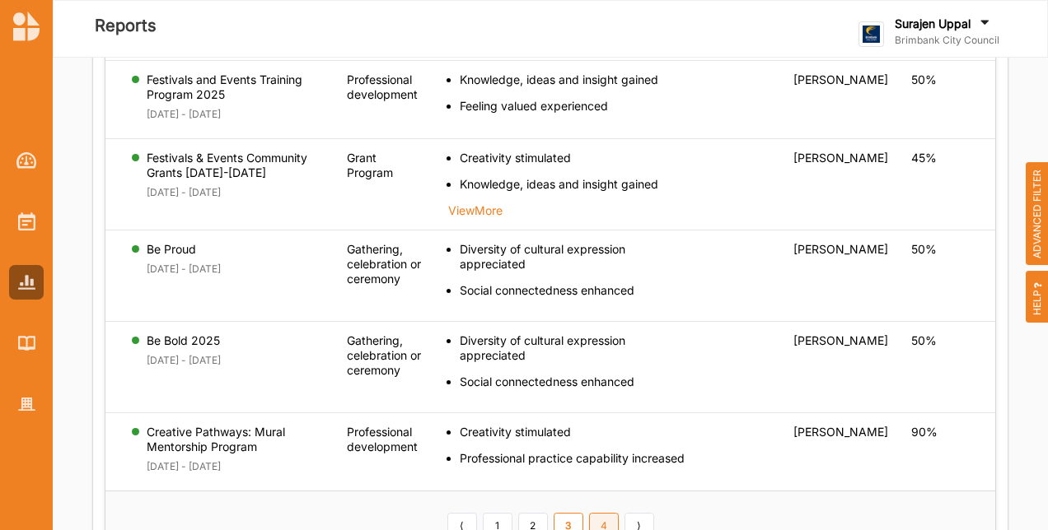
click at [593, 513] on link "4" at bounding box center [604, 526] width 30 height 26
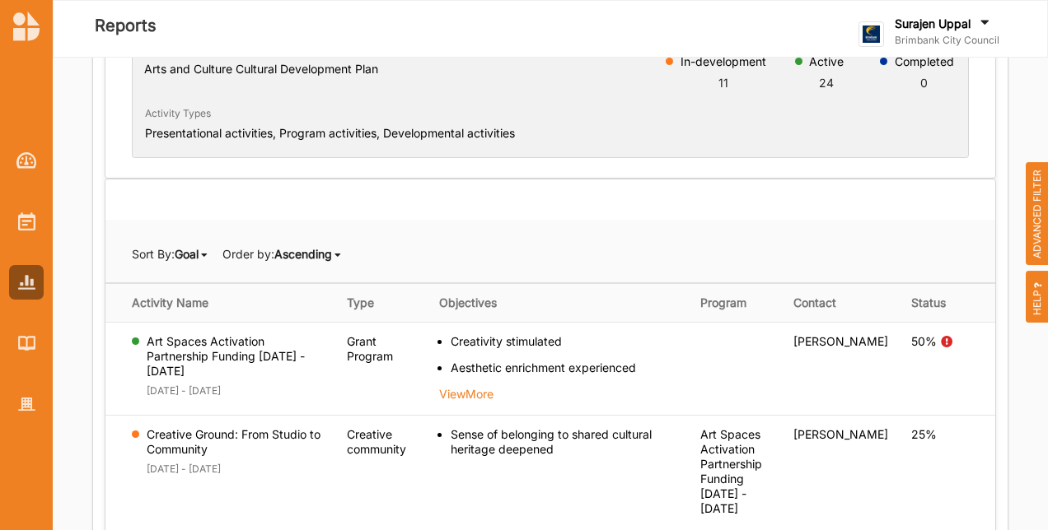
scroll to position [209, 0]
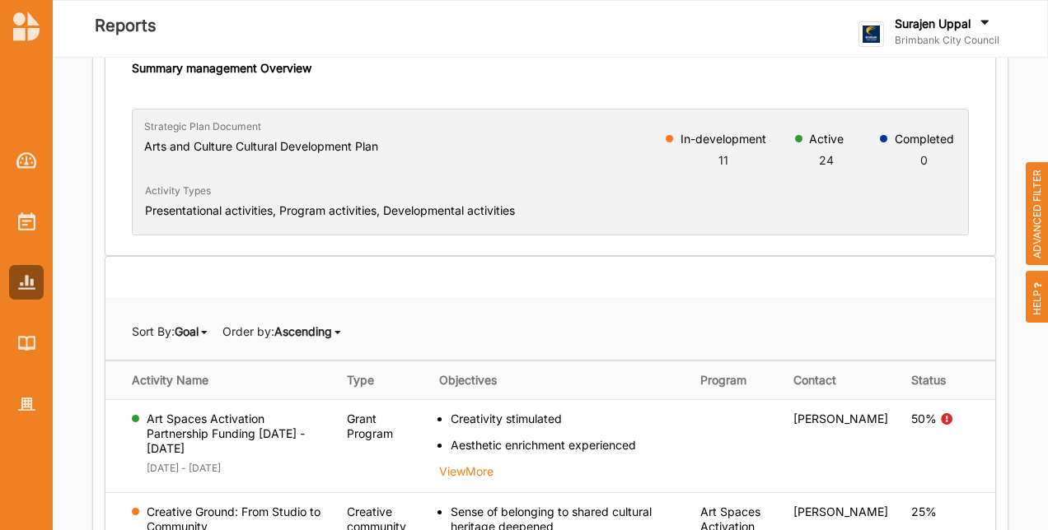
click at [320, 325] on b "Ascending" at bounding box center [303, 332] width 58 height 14
drag, startPoint x: 306, startPoint y: 349, endPoint x: 331, endPoint y: 348, distance: 25.6
click at [311, 351] on b "Ascending" at bounding box center [293, 358] width 58 height 14
click at [222, 334] on span "Sort By: Goal Goal Activity Name Status Order by: Ascending Ascending Descending" at bounding box center [237, 332] width 211 height 14
click at [199, 327] on b "Goal" at bounding box center [187, 332] width 24 height 14
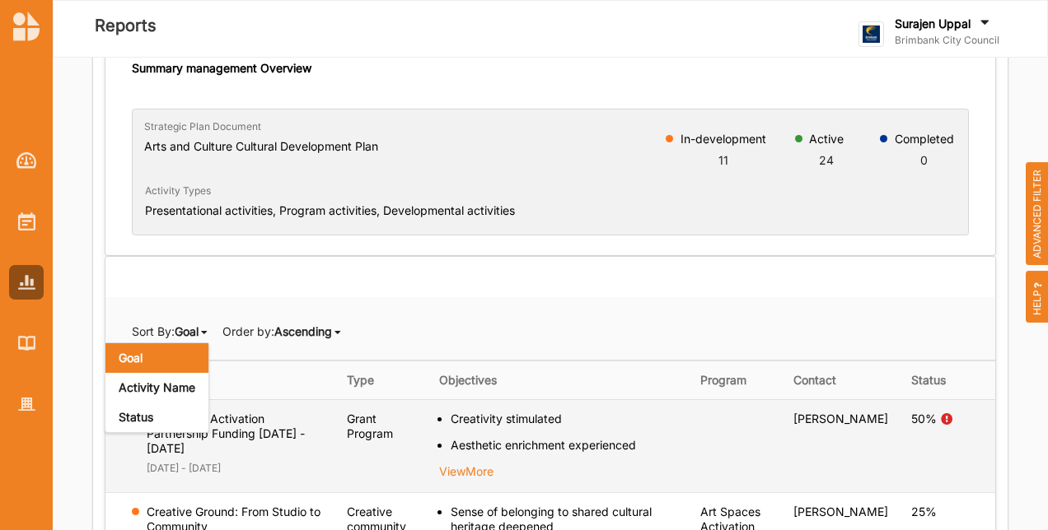
drag, startPoint x: 156, startPoint y: 410, endPoint x: 229, endPoint y: 427, distance: 74.3
click at [168, 414] on div "Status" at bounding box center [156, 418] width 103 height 30
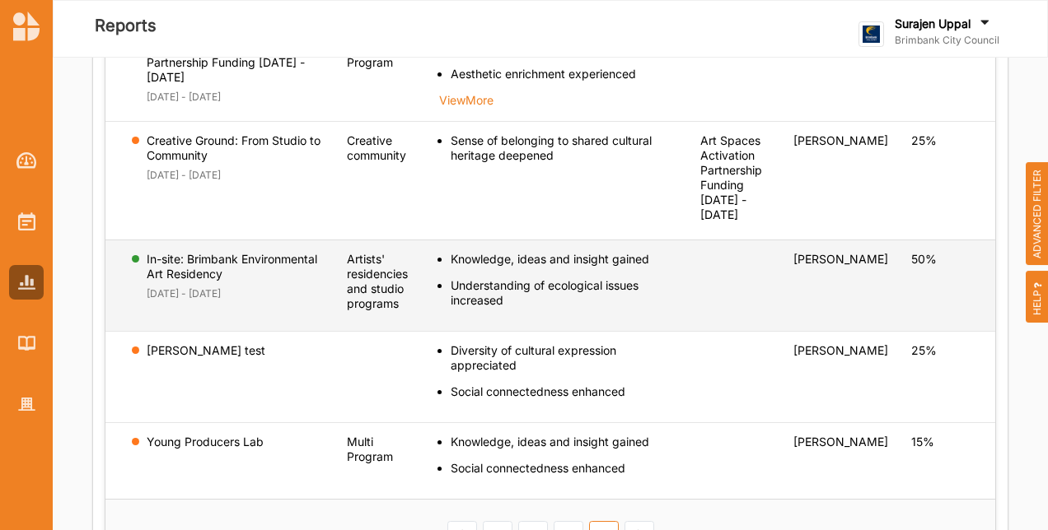
scroll to position [621, 0]
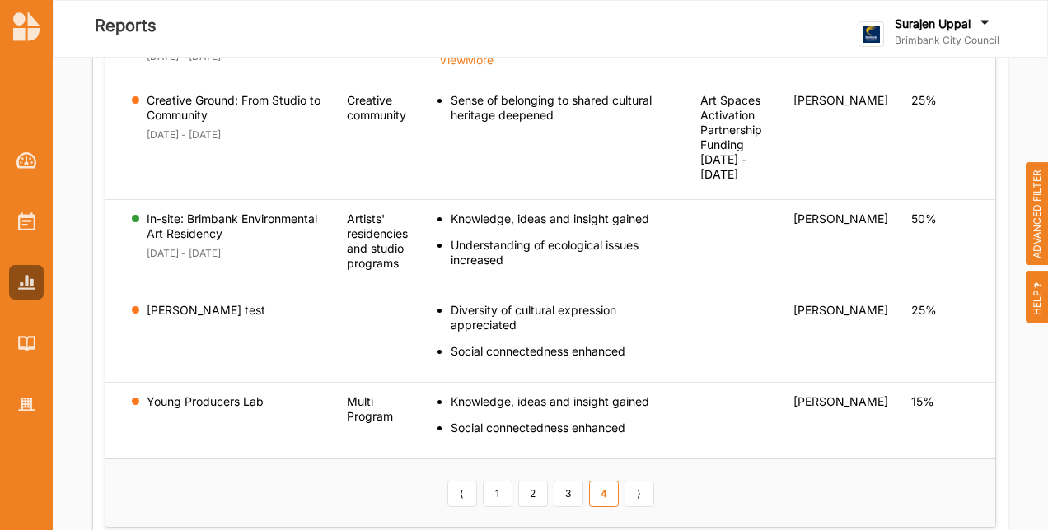
drag, startPoint x: 501, startPoint y: 465, endPoint x: 516, endPoint y: 469, distance: 15.4
click at [503, 481] on link "1" at bounding box center [498, 494] width 30 height 26
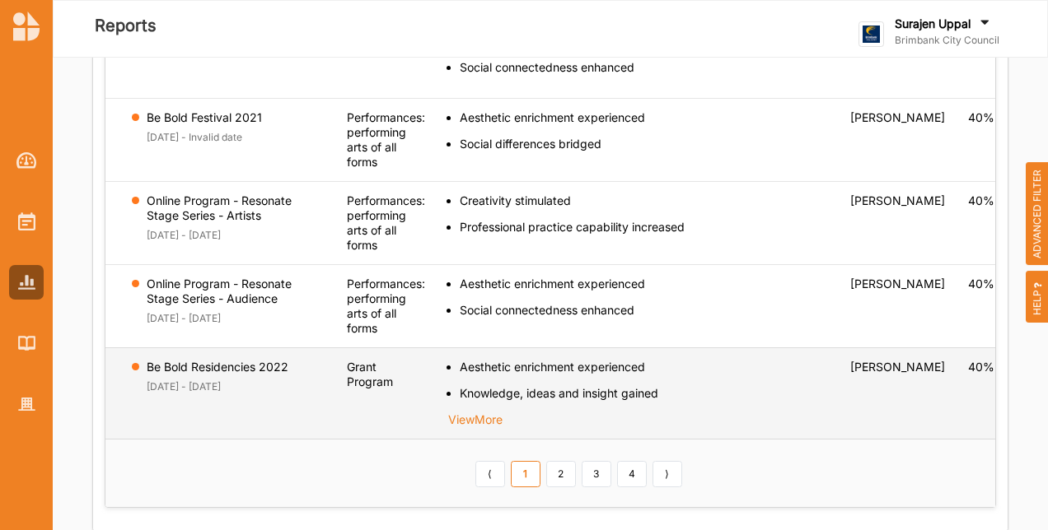
scroll to position [1039, 0]
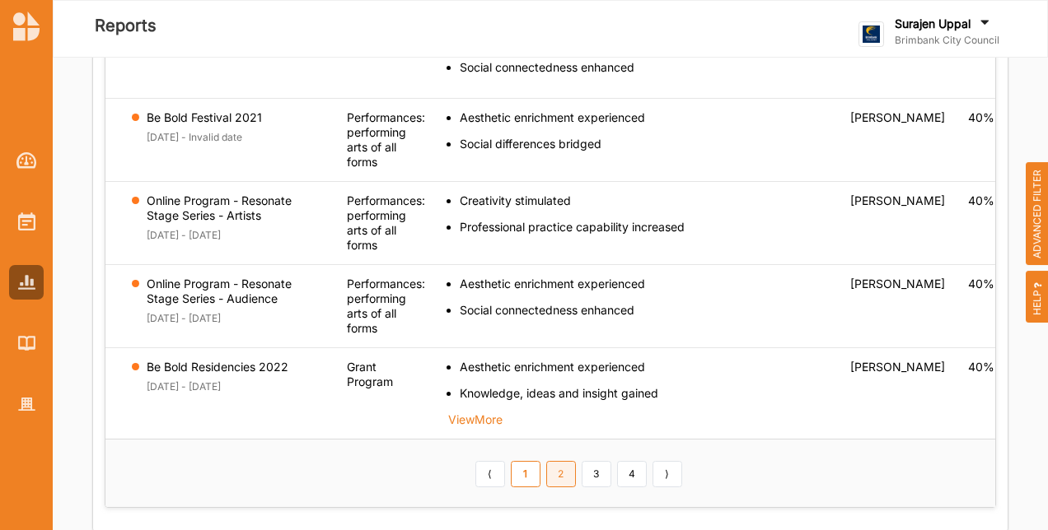
click at [546, 479] on link "2" at bounding box center [561, 474] width 30 height 26
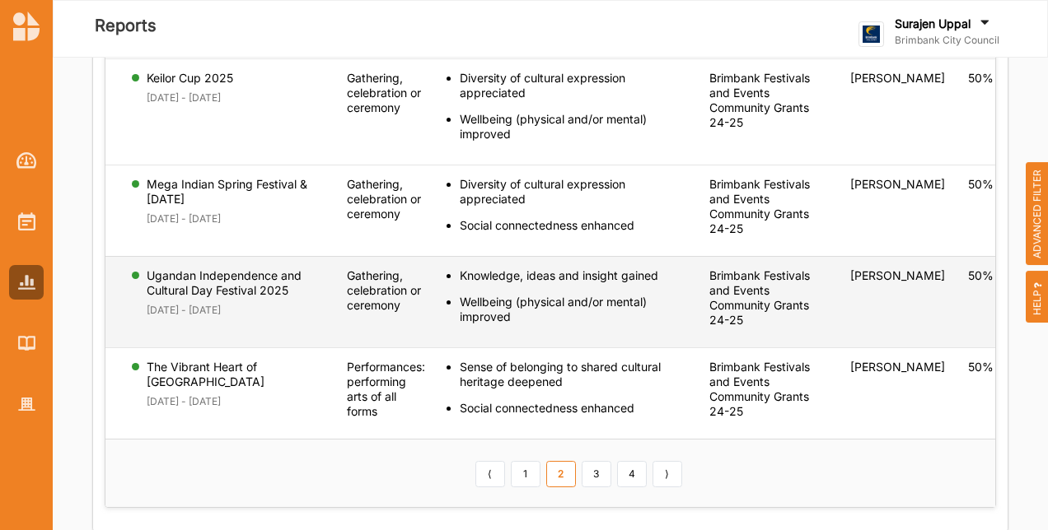
scroll to position [1211, 0]
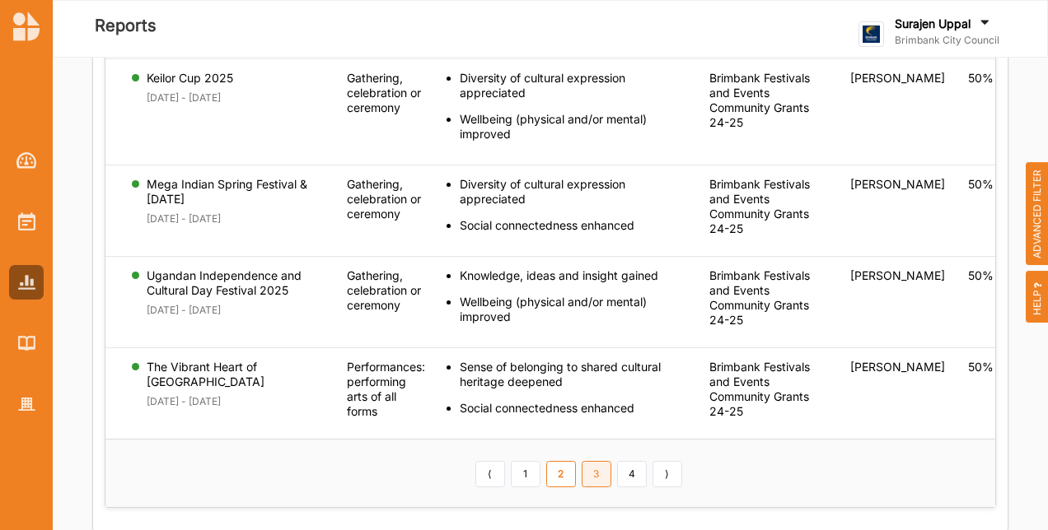
click at [582, 481] on link "3" at bounding box center [597, 474] width 30 height 26
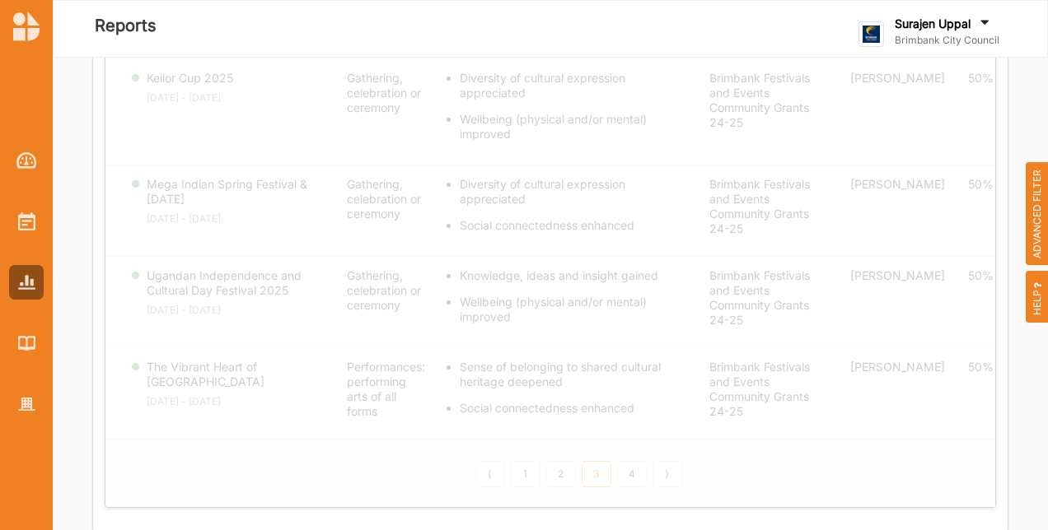
scroll to position [1148, 0]
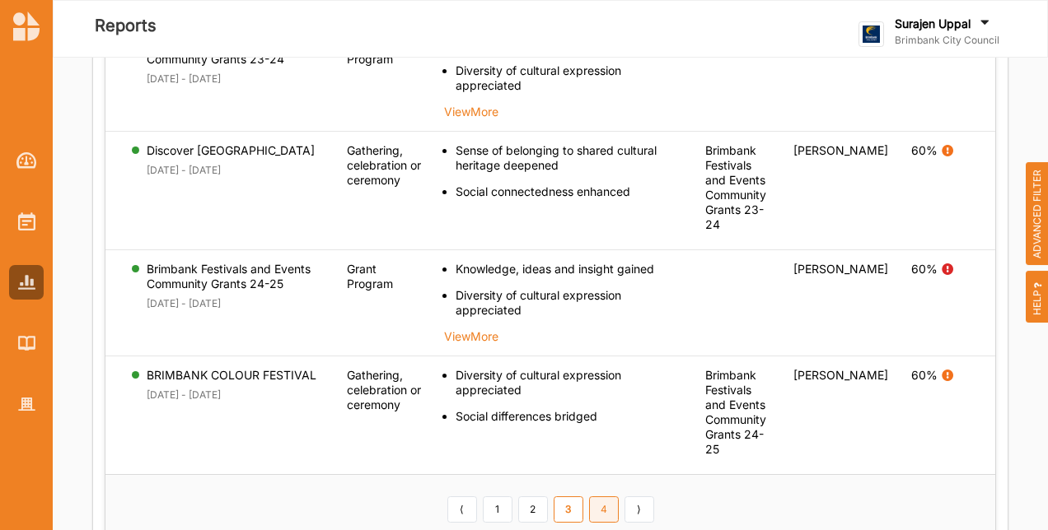
click at [605, 497] on link "4" at bounding box center [604, 510] width 30 height 26
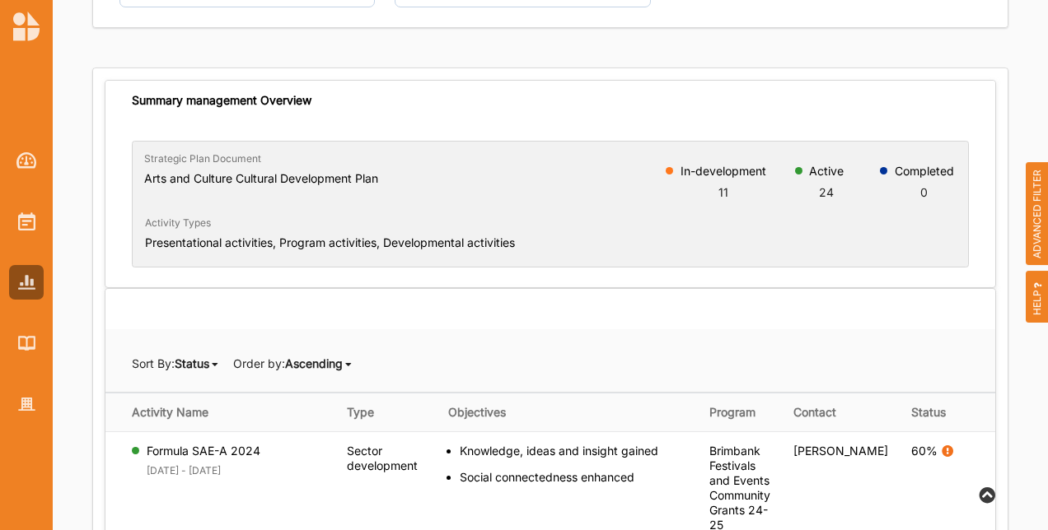
scroll to position [0, 0]
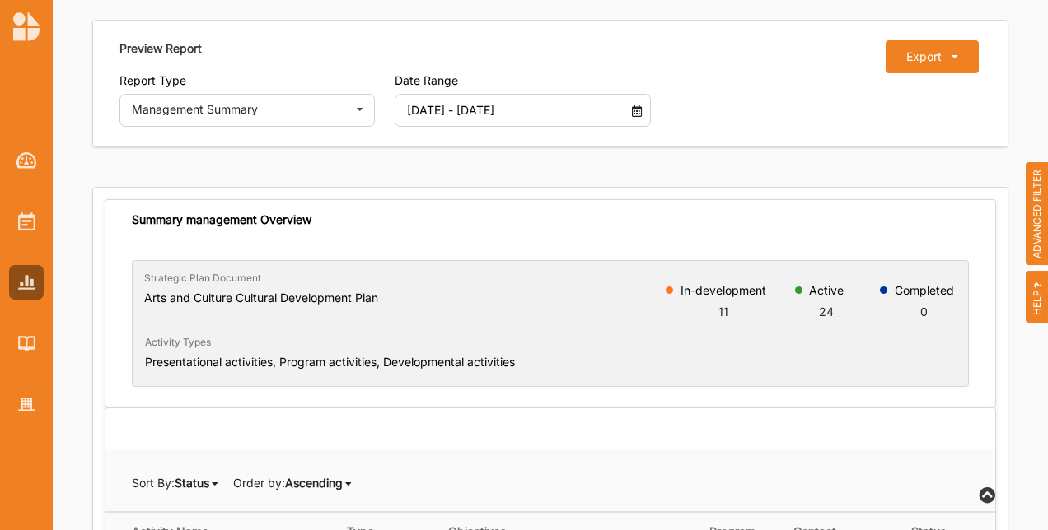
click at [630, 107] on icon at bounding box center [637, 109] width 14 height 12
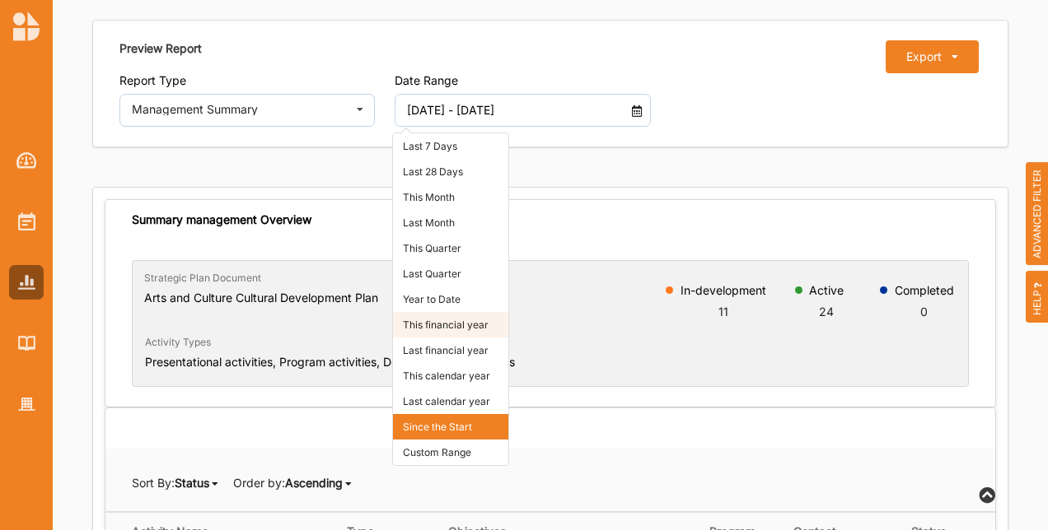
click at [448, 324] on li "This financial year" at bounding box center [450, 325] width 115 height 26
type input "[DATE] - [DATE]"
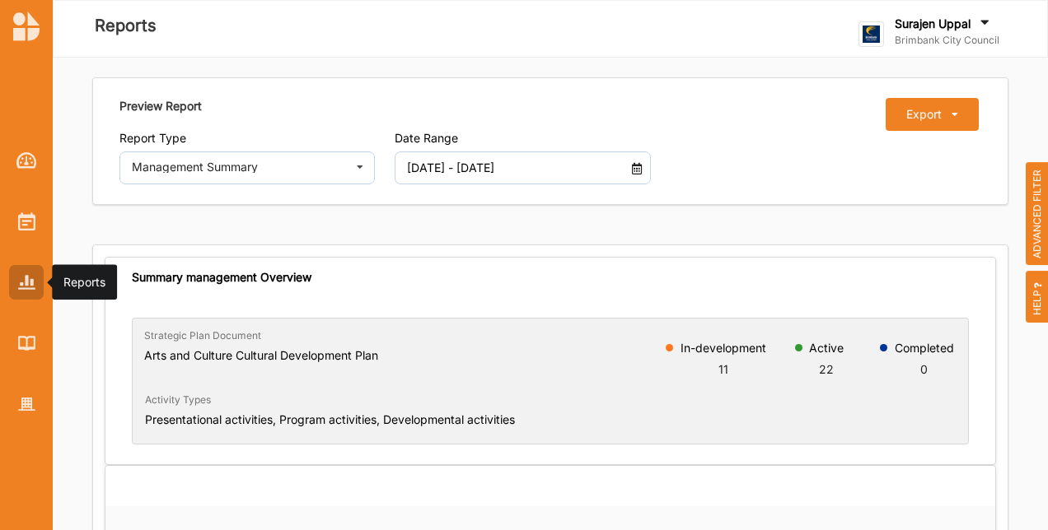
drag, startPoint x: 25, startPoint y: 278, endPoint x: 40, endPoint y: 278, distance: 14.8
click at [25, 278] on img at bounding box center [26, 282] width 17 height 14
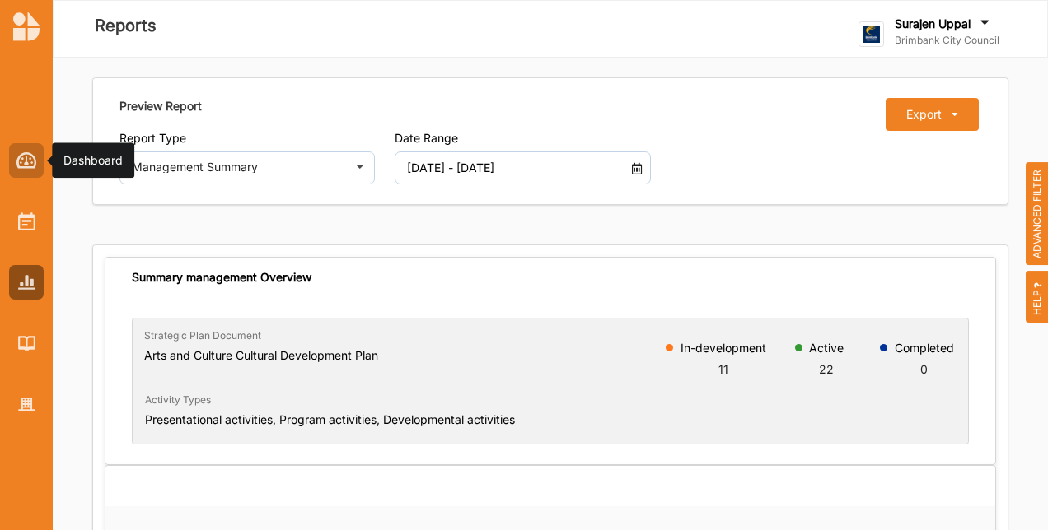
click at [38, 152] on div at bounding box center [26, 160] width 35 height 35
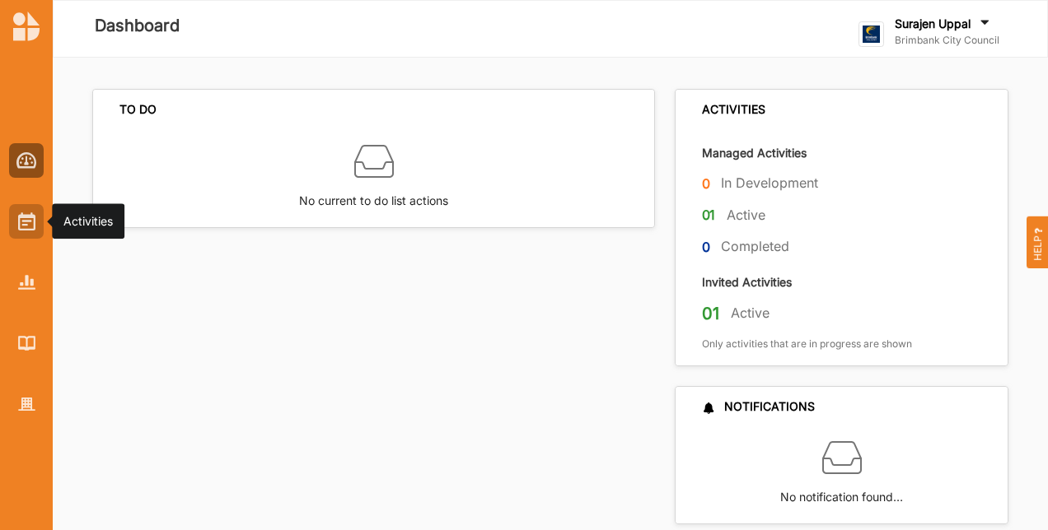
click at [16, 226] on div at bounding box center [26, 221] width 35 height 35
